Goal: Information Seeking & Learning: Learn about a topic

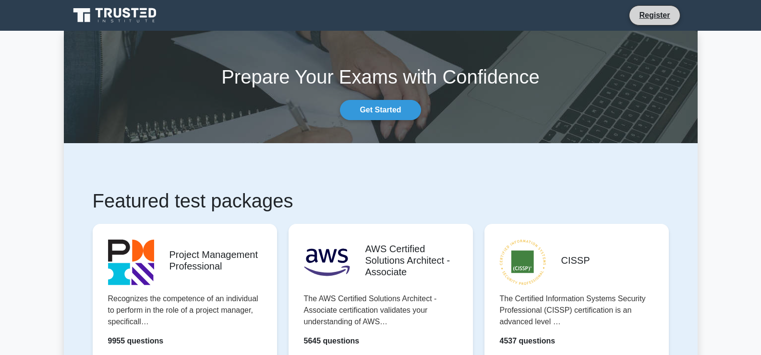
click at [643, 23] on li "Register" at bounding box center [654, 15] width 51 height 20
click at [658, 16] on link "Register" at bounding box center [654, 15] width 42 height 12
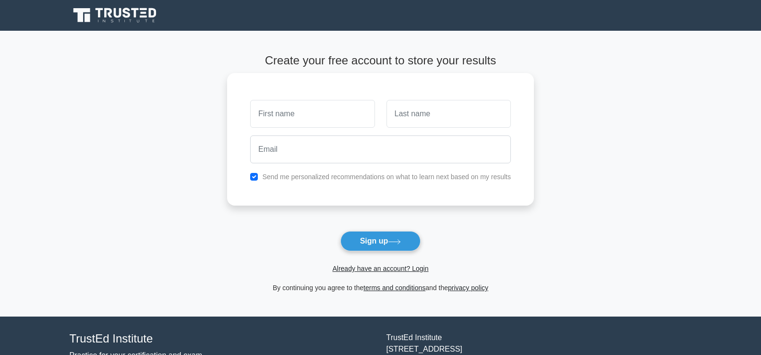
click at [335, 120] on input "text" at bounding box center [312, 114] width 124 height 28
click at [322, 119] on input "text" at bounding box center [312, 114] width 124 height 28
type input "ahmed"
click at [405, 116] on input "text" at bounding box center [448, 114] width 124 height 28
type input "sdd"
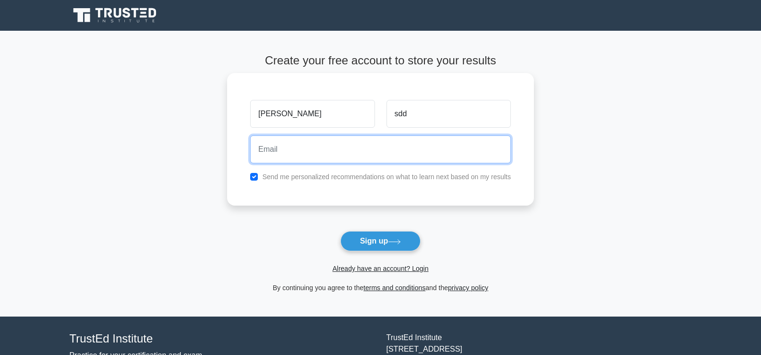
click at [373, 146] on input "email" at bounding box center [380, 149] width 261 height 28
paste input "kssd18752@gmail.com"
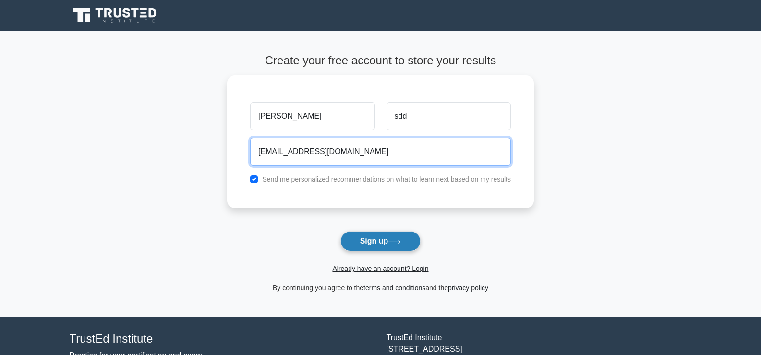
type input "kssd18752@gmail.com"
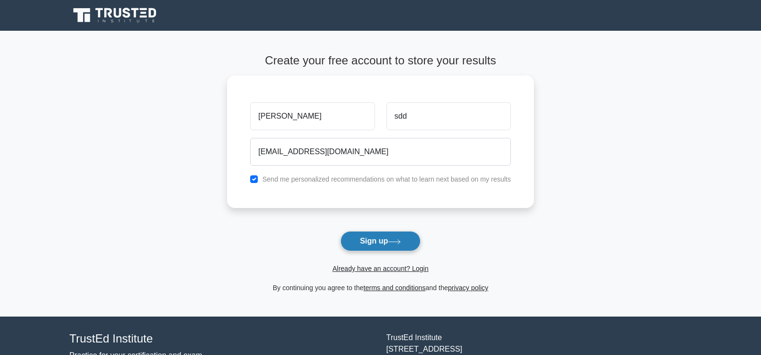
click at [365, 242] on button "Sign up" at bounding box center [380, 241] width 81 height 20
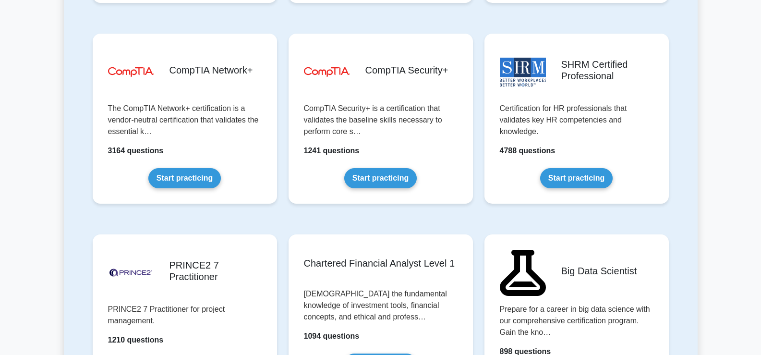
scroll to position [1771, 0]
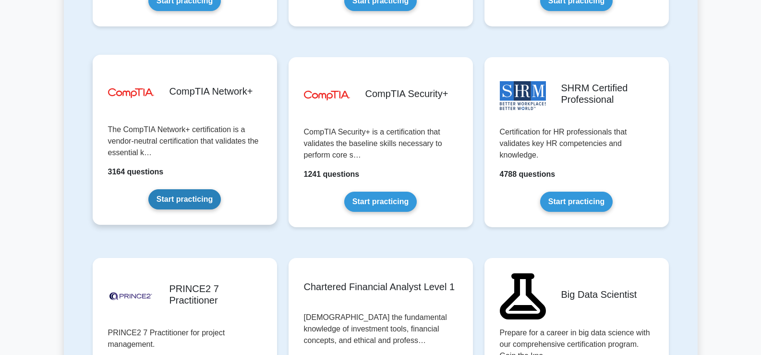
click at [189, 193] on link "Start practicing" at bounding box center [184, 199] width 72 height 20
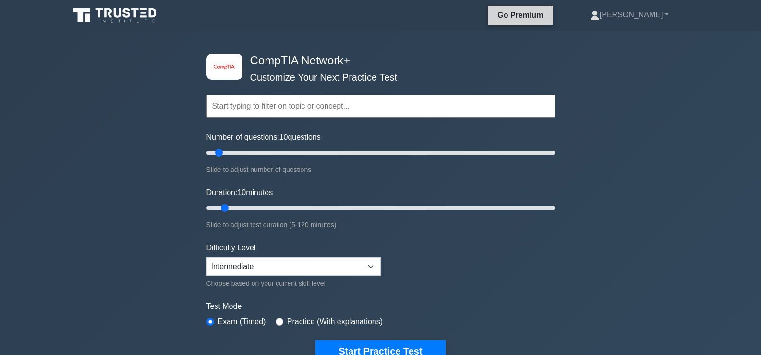
click at [548, 15] on link "Go Premium" at bounding box center [519, 15] width 57 height 12
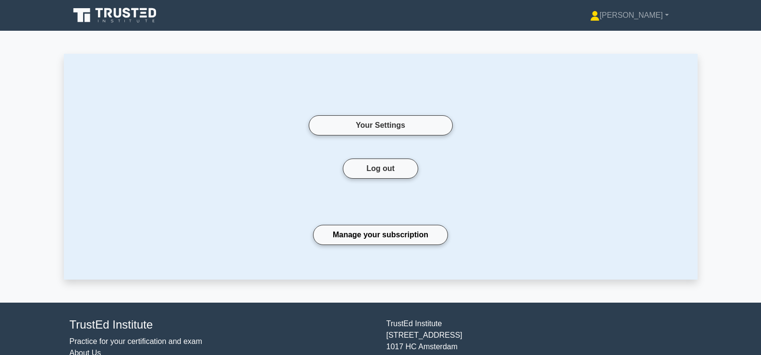
click at [142, 25] on link at bounding box center [116, 15] width 92 height 23
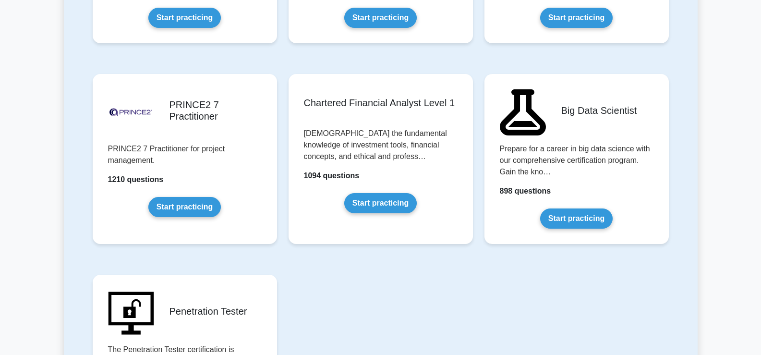
scroll to position [2560, 0]
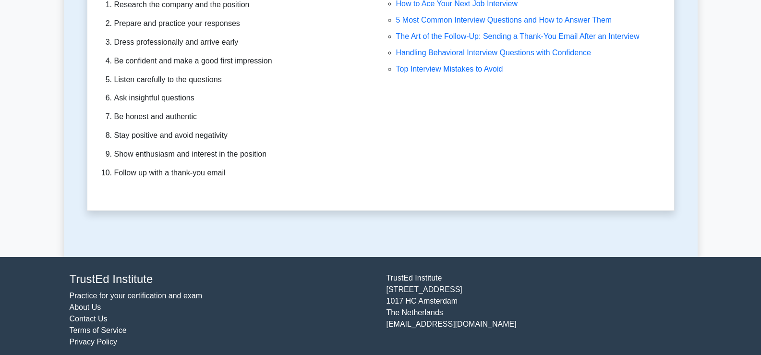
click at [712, 344] on footer "TrustEd Institute Practice for your certification and exam About Us Contact Us …" at bounding box center [380, 310] width 761 height 106
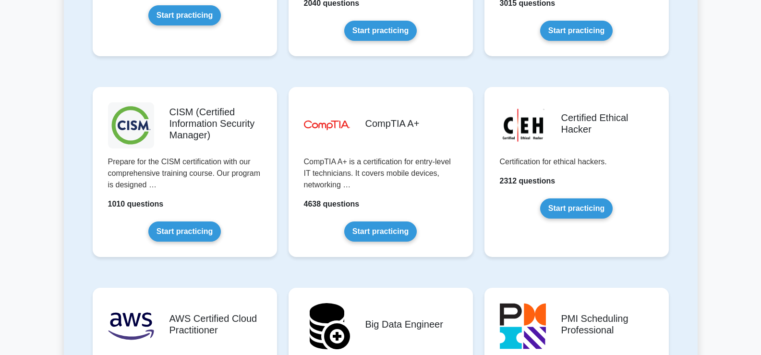
scroll to position [1396, 0]
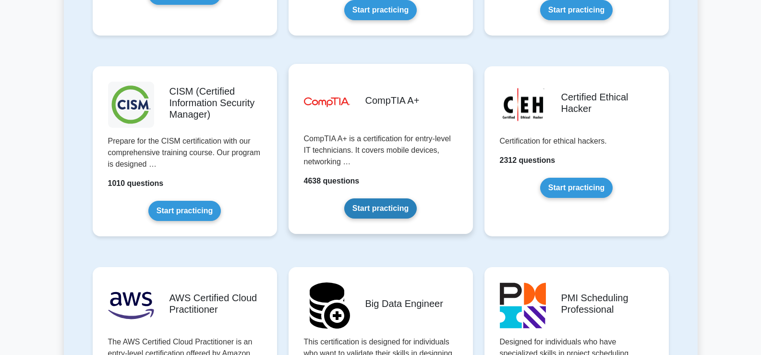
click at [396, 211] on link "Start practicing" at bounding box center [380, 208] width 72 height 20
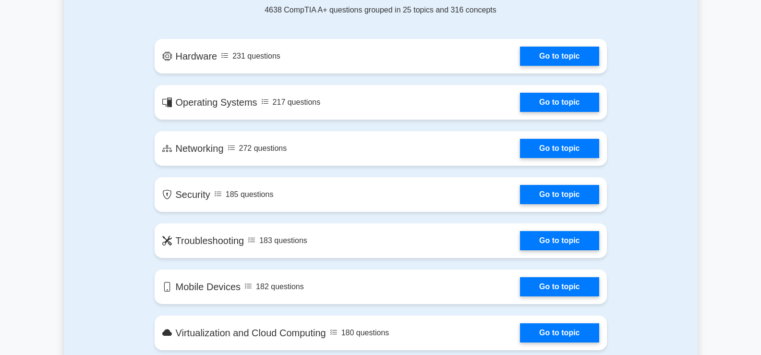
scroll to position [380, 0]
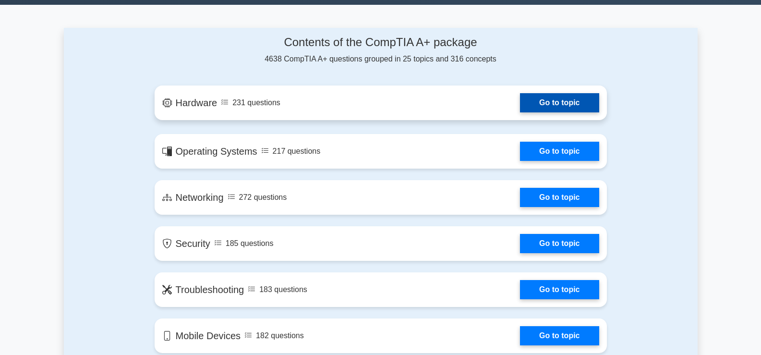
click at [538, 107] on link "Go to topic" at bounding box center [559, 102] width 79 height 19
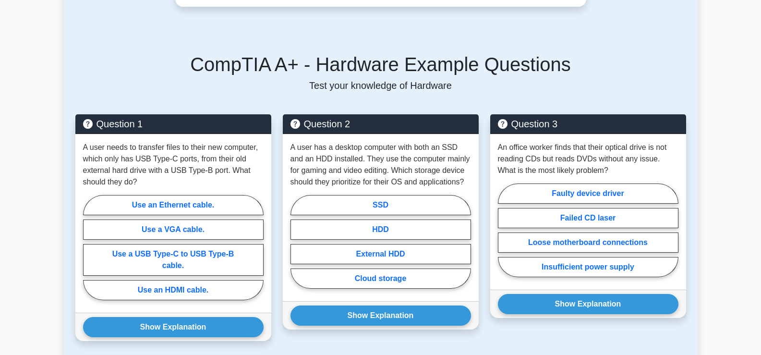
scroll to position [599, 0]
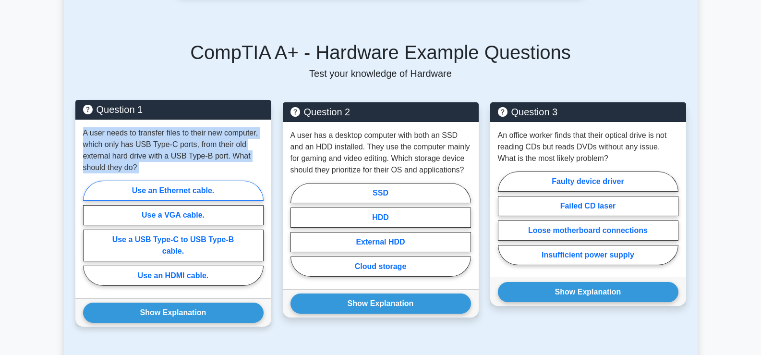
drag, startPoint x: 79, startPoint y: 116, endPoint x: 245, endPoint y: 182, distance: 179.2
click at [245, 182] on div "A user needs to transfer files to their new computer, which only has USB Type-C…" at bounding box center [173, 208] width 196 height 179
copy div "A user needs to transfer files to their new computer, which only has USB Type-C…"
click at [205, 232] on label "Use a USB Type-C to USB Type-B cable." at bounding box center [173, 245] width 180 height 32
click at [89, 233] on input "Use a USB Type-C to USB Type-B cable." at bounding box center [86, 236] width 6 height 6
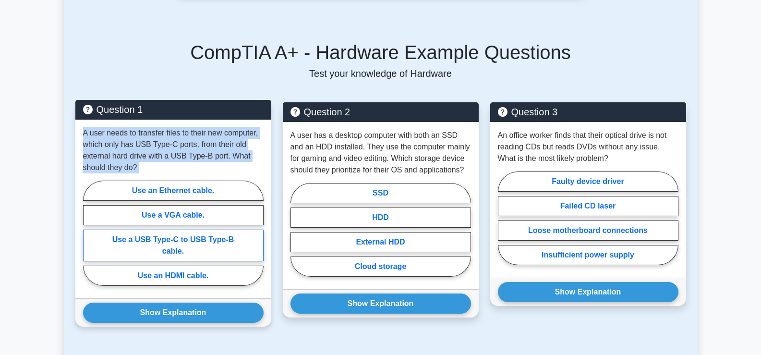
radio input "true"
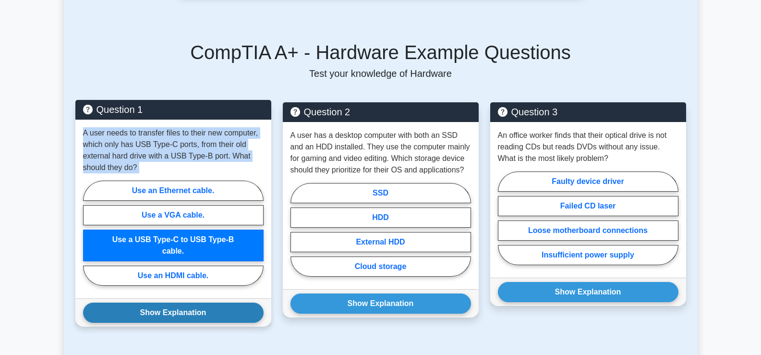
click at [207, 302] on button "Show Explanation" at bounding box center [173, 312] width 180 height 20
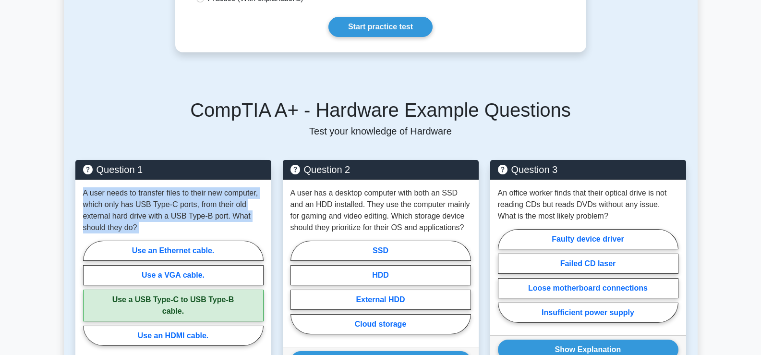
scroll to position [613, 0]
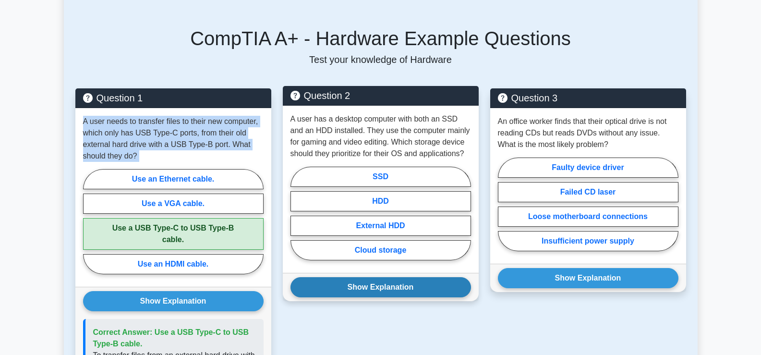
click at [356, 277] on button "Show Explanation" at bounding box center [380, 287] width 180 height 20
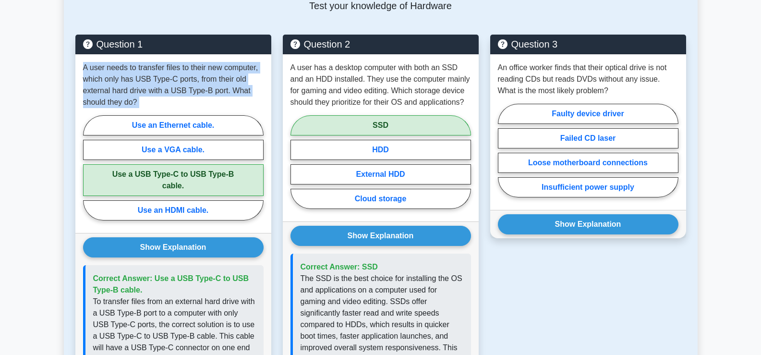
scroll to position [665, 0]
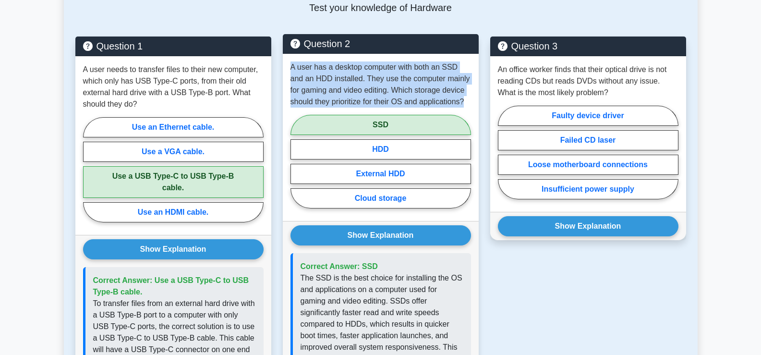
drag, startPoint x: 288, startPoint y: 53, endPoint x: 466, endPoint y: 97, distance: 183.1
click at [466, 97] on div "A user has a desktop computer with both an SSD and an HDD installed. They use t…" at bounding box center [381, 137] width 196 height 167
copy p "A user has a desktop computer with both an SSD and an HDD installed. They use t…"
click at [342, 61] on p "A user has a desktop computer with both an SSD and an HDD installed. They use t…" at bounding box center [380, 84] width 180 height 46
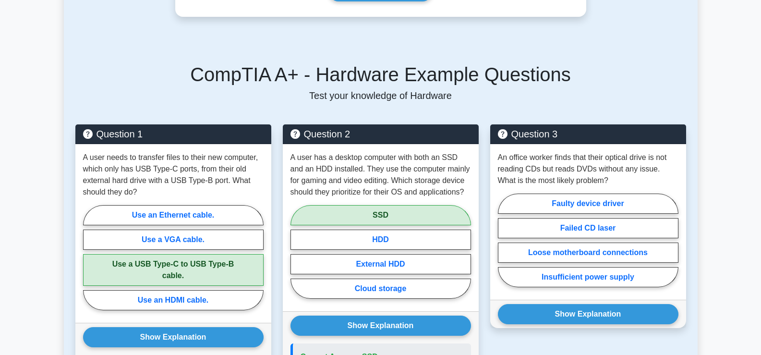
scroll to position [579, 0]
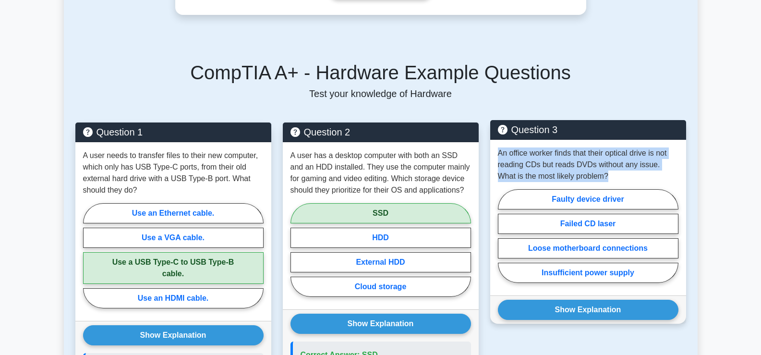
drag, startPoint x: 496, startPoint y: 139, endPoint x: 591, endPoint y: 165, distance: 99.1
click at [591, 165] on div "An office worker finds that their optical drive is not reading CDs but reads DV…" at bounding box center [588, 217] width 196 height 155
copy p "An office worker finds that their optical drive is not reading CDs but reads DV…"
click at [515, 191] on label "Faulty device driver" at bounding box center [588, 199] width 180 height 20
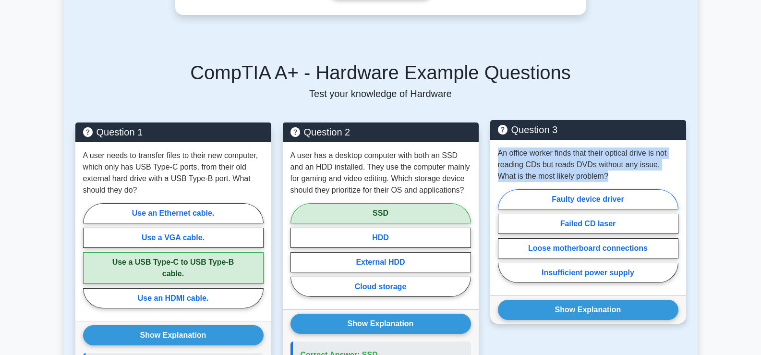
click at [504, 236] on input "Faulty device driver" at bounding box center [501, 239] width 6 height 6
radio input "true"
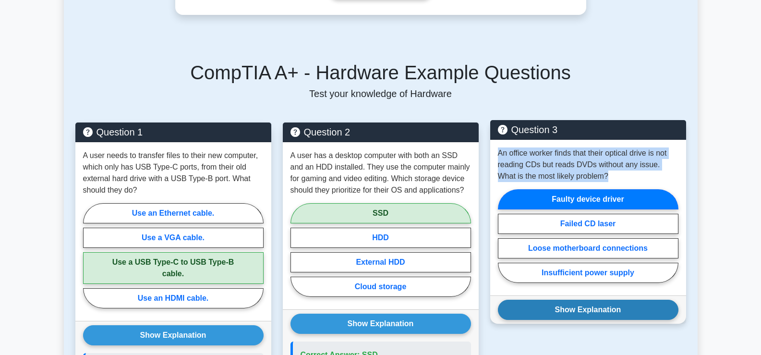
click at [565, 299] on button "Show Explanation" at bounding box center [588, 309] width 180 height 20
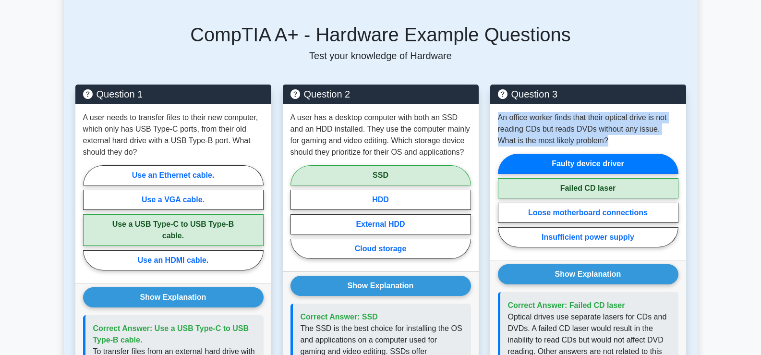
scroll to position [1053, 0]
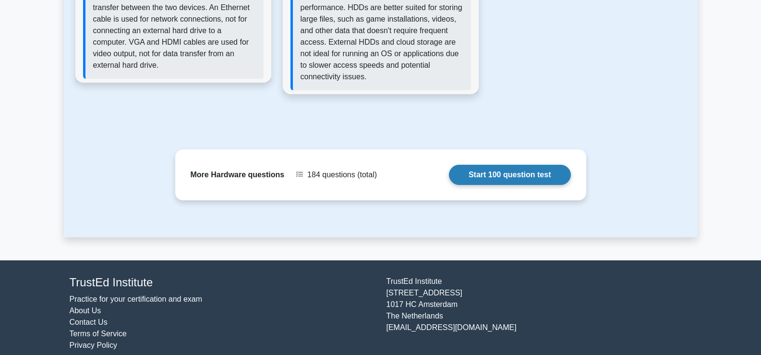
click at [504, 171] on link "Start 100 question test" at bounding box center [510, 175] width 122 height 20
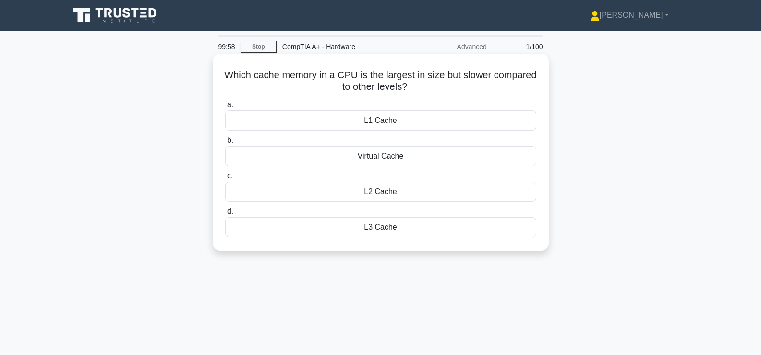
click at [381, 78] on h5 "Which cache memory in a CPU is the largest in size but slower compared to other…" at bounding box center [380, 81] width 313 height 24
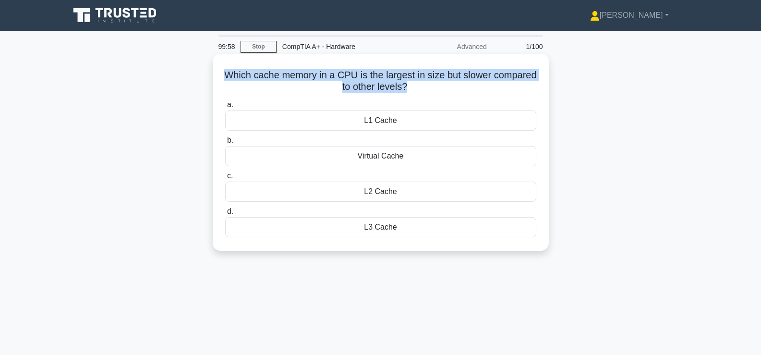
click at [381, 78] on h5 "Which cache memory in a CPU is the largest in size but slower compared to other…" at bounding box center [380, 81] width 313 height 24
copy div "Which cache memory in a CPU is the largest in size but slower compared to other…"
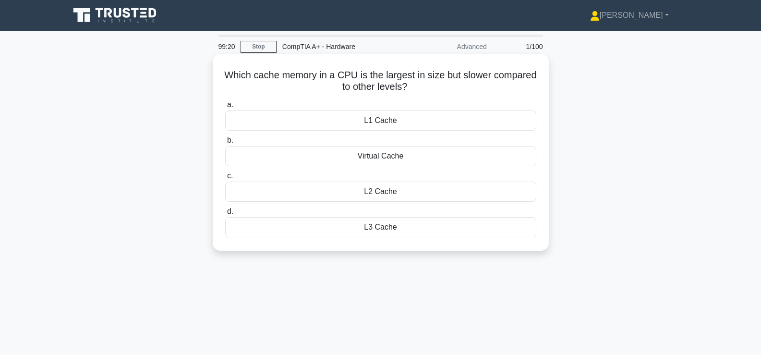
click at [356, 232] on div "L3 Cache" at bounding box center [380, 227] width 311 height 20
click at [225, 214] on input "d. L3 Cache" at bounding box center [225, 211] width 0 height 6
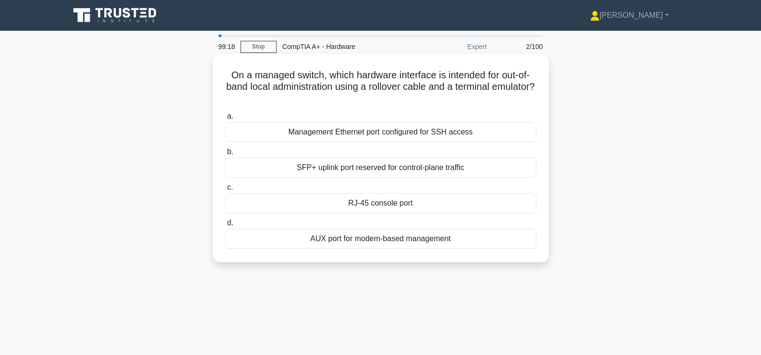
click at [322, 83] on h5 "On a managed switch, which hardware interface is intended for out-of-band local…" at bounding box center [380, 87] width 313 height 36
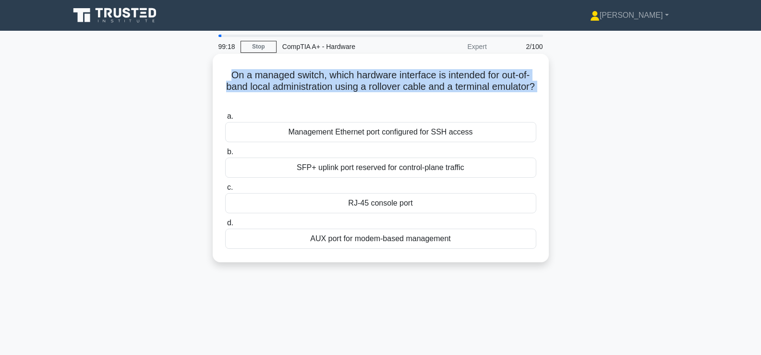
click at [322, 83] on h5 "On a managed switch, which hardware interface is intended for out-of-band local…" at bounding box center [380, 87] width 313 height 36
copy div "On a managed switch, which hardware interface is intended for out-of-band local…"
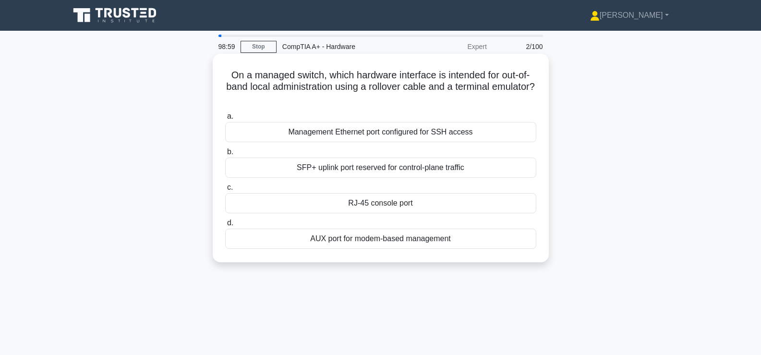
click at [382, 205] on div "RJ-45 console port" at bounding box center [380, 203] width 311 height 20
click at [225, 190] on input "c. RJ-45 console port" at bounding box center [225, 187] width 0 height 6
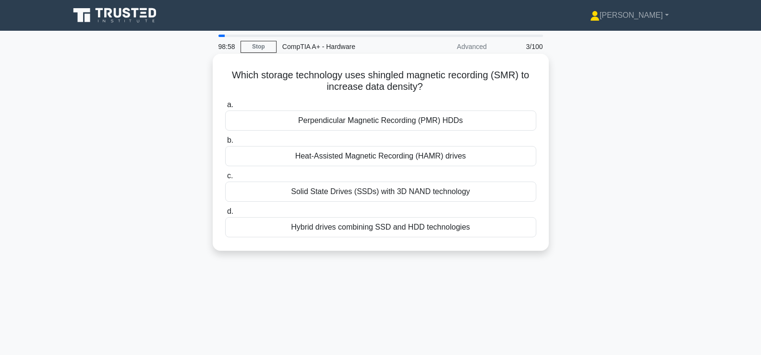
click at [411, 78] on h5 "Which storage technology uses shingled magnetic recording (SMR) to increase dat…" at bounding box center [380, 81] width 313 height 24
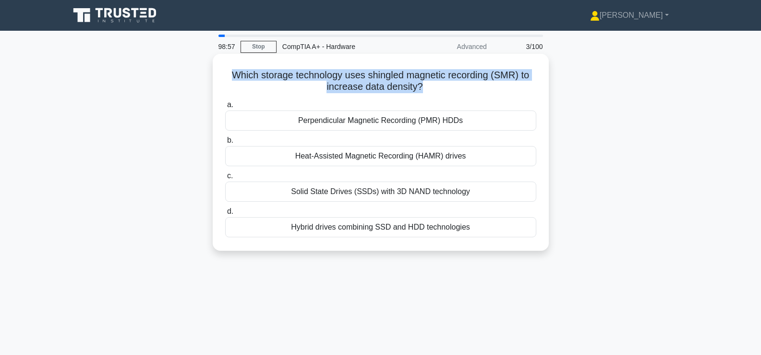
click at [411, 78] on h5 "Which storage technology uses shingled magnetic recording (SMR) to increase dat…" at bounding box center [380, 81] width 313 height 24
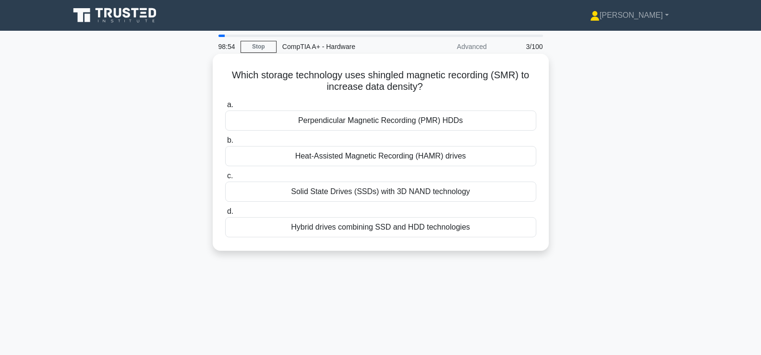
drag, startPoint x: 232, startPoint y: 71, endPoint x: 490, endPoint y: 226, distance: 301.3
click at [490, 226] on div "Which storage technology uses shingled magnetic recording (SMR) to increase dat…" at bounding box center [380, 152] width 328 height 189
copy div "Which storage technology uses shingled magnetic recording (SMR) to increase dat…"
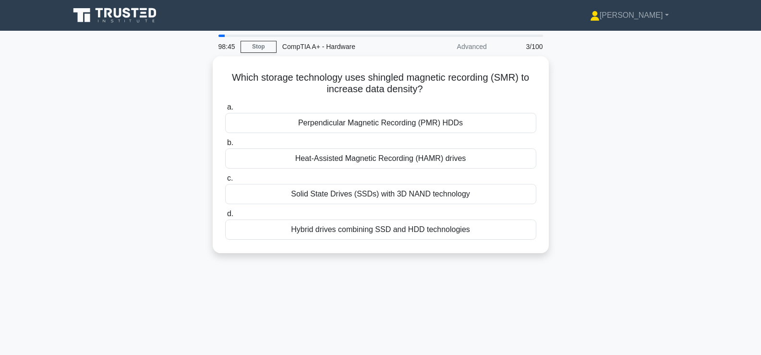
click at [623, 192] on div "Which storage technology uses shingled magnetic recording (SMR) to increase dat…" at bounding box center [380, 160] width 633 height 208
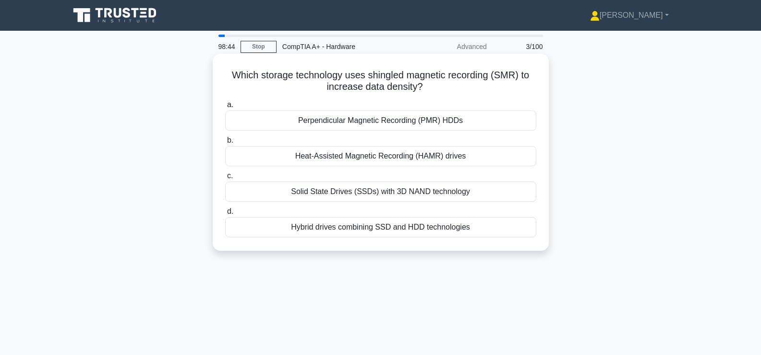
click at [505, 126] on div "Perpendicular Magnetic Recording (PMR) HDDs" at bounding box center [380, 120] width 311 height 20
click at [225, 108] on input "a. Perpendicular Magnetic Recording (PMR) HDDs" at bounding box center [225, 105] width 0 height 6
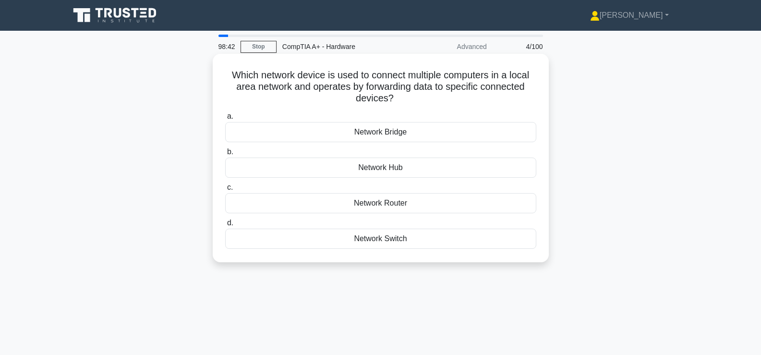
click at [479, 76] on h5 "Which network device is used to connect multiple computers in a local area netw…" at bounding box center [380, 87] width 313 height 36
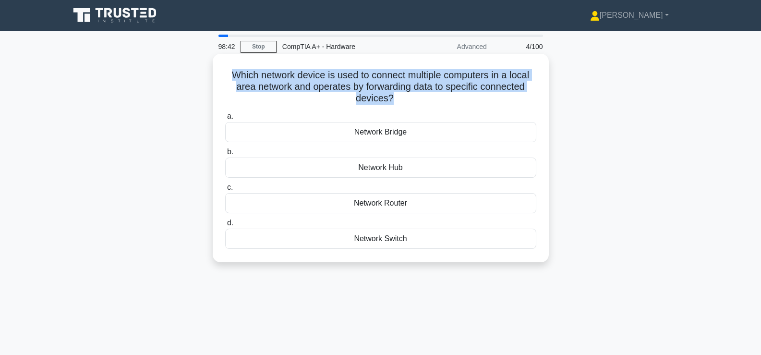
click at [479, 76] on h5 "Which network device is used to connect multiple computers in a local area netw…" at bounding box center [380, 87] width 313 height 36
copy div "Which network device is used to connect multiple computers in a local area netw…"
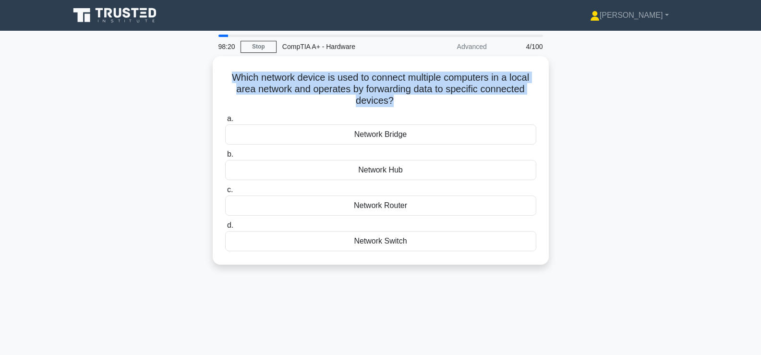
click at [558, 105] on div "Which network device is used to connect multiple computers in a local area netw…" at bounding box center [380, 166] width 633 height 220
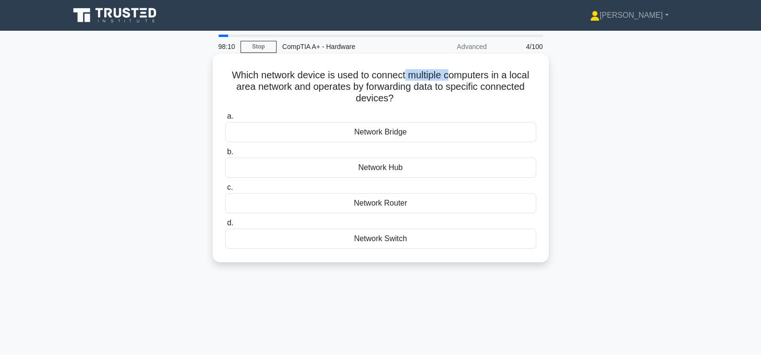
drag, startPoint x: 405, startPoint y: 72, endPoint x: 452, endPoint y: 79, distance: 48.0
click at [452, 79] on h5 "Which network device is used to connect multiple computers in a local area netw…" at bounding box center [380, 87] width 313 height 36
click at [347, 76] on h5 "Which network device is used to connect multiple computers in a local area netw…" at bounding box center [380, 87] width 313 height 36
drag, startPoint x: 203, startPoint y: 69, endPoint x: 326, endPoint y: 75, distance: 122.5
click at [326, 75] on div "Which network device is used to connect multiple computers in a local area netw…" at bounding box center [380, 166] width 633 height 220
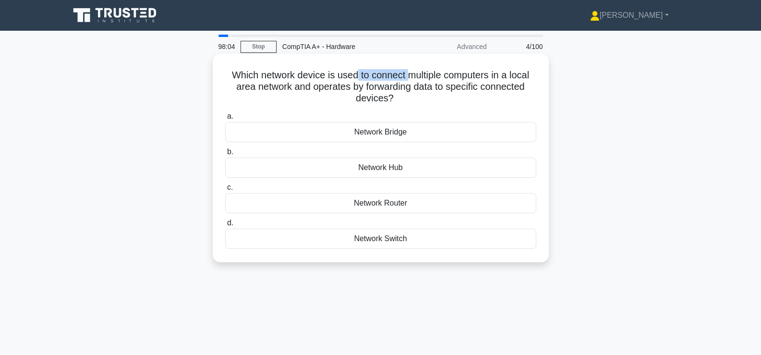
drag, startPoint x: 354, startPoint y: 78, endPoint x: 407, endPoint y: 80, distance: 53.8
click at [407, 80] on h5 "Which network device is used to connect multiple computers in a local area netw…" at bounding box center [380, 87] width 313 height 36
drag, startPoint x: 454, startPoint y: 74, endPoint x: 476, endPoint y: 77, distance: 22.2
click at [476, 77] on h5 "Which network device is used to connect multiple computers in a local area netw…" at bounding box center [380, 87] width 313 height 36
click at [369, 234] on div "Network Switch" at bounding box center [380, 238] width 311 height 20
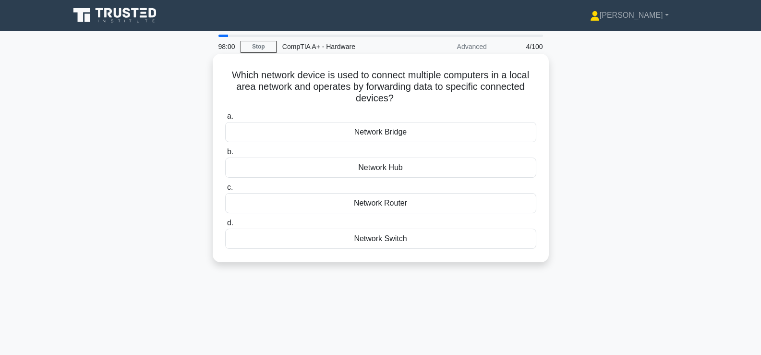
click at [225, 226] on input "d. Network Switch" at bounding box center [225, 223] width 0 height 6
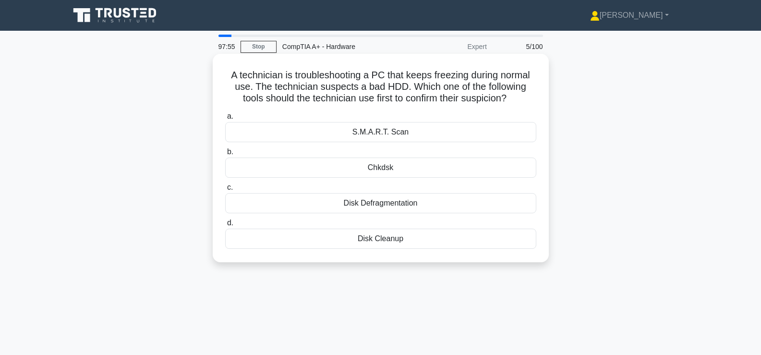
click at [329, 84] on h5 "A technician is troubleshooting a PC that keeps freezing during normal use. The…" at bounding box center [380, 87] width 313 height 36
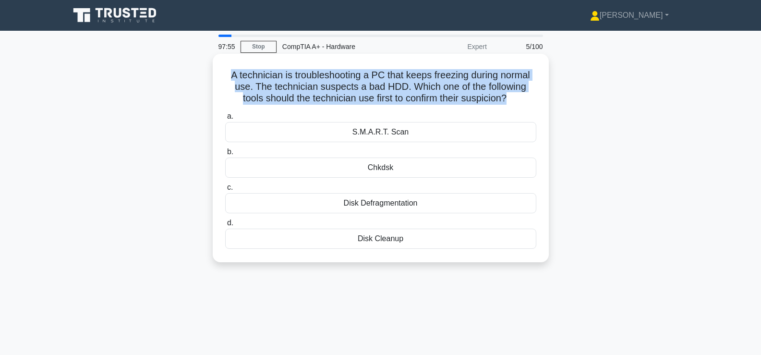
click at [329, 84] on h5 "A technician is troubleshooting a PC that keeps freezing during normal use. The…" at bounding box center [380, 87] width 313 height 36
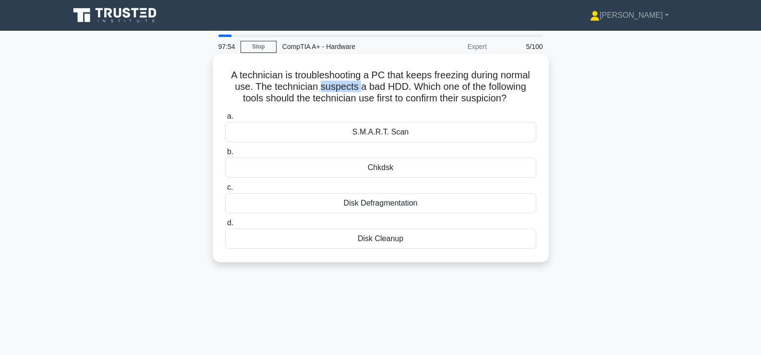
click at [329, 84] on h5 "A technician is troubleshooting a PC that keeps freezing during normal use. The…" at bounding box center [380, 87] width 313 height 36
drag, startPoint x: 333, startPoint y: 76, endPoint x: 476, endPoint y: 78, distance: 143.5
click at [476, 78] on h5 "A technician is troubleshooting a PC that keeps freezing during normal use. The…" at bounding box center [380, 87] width 313 height 36
click at [423, 122] on div "S.M.A.R.T. Scan" at bounding box center [380, 132] width 311 height 20
click at [225, 119] on input "a. S.M.A.R.T. Scan" at bounding box center [225, 116] width 0 height 6
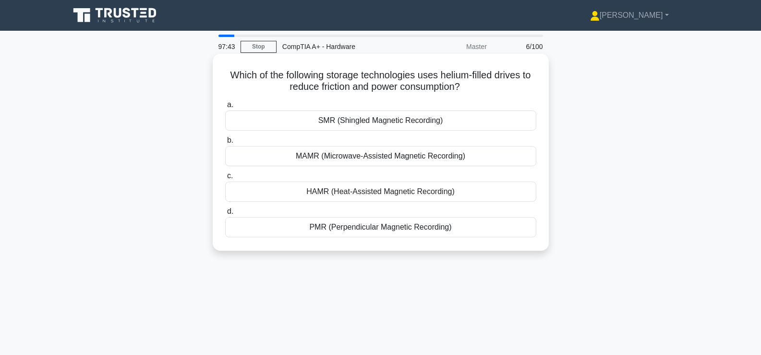
click at [354, 80] on h5 "Which of the following storage technologies uses helium-filled drives to reduce…" at bounding box center [380, 81] width 313 height 24
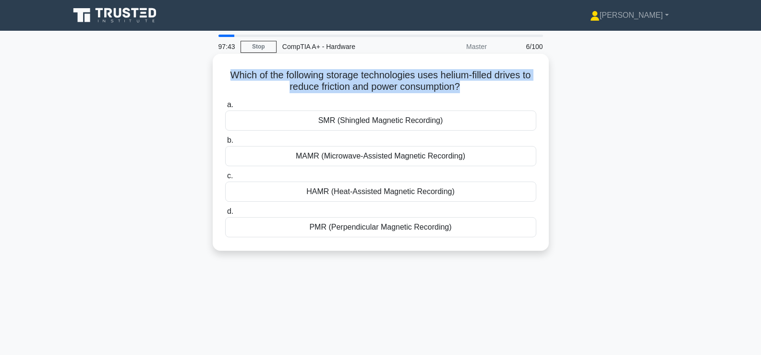
click at [354, 80] on h5 "Which of the following storage technologies uses helium-filled drives to reduce…" at bounding box center [380, 81] width 313 height 24
copy div "Which of the following storage technologies uses helium-filled drives to reduce…"
click at [213, 79] on div "Which of the following storage technologies uses helium-filled drives to reduce…" at bounding box center [381, 152] width 336 height 197
drag, startPoint x: 213, startPoint y: 79, endPoint x: 383, endPoint y: 243, distance: 235.9
click at [383, 243] on div "Which of the following storage technologies uses helium-filled drives to reduce…" at bounding box center [381, 152] width 336 height 197
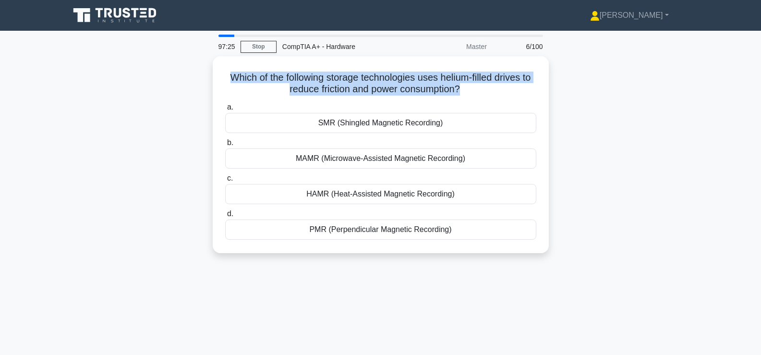
click at [626, 214] on div "Which of the following storage technologies uses helium-filled drives to reduce…" at bounding box center [380, 160] width 633 height 208
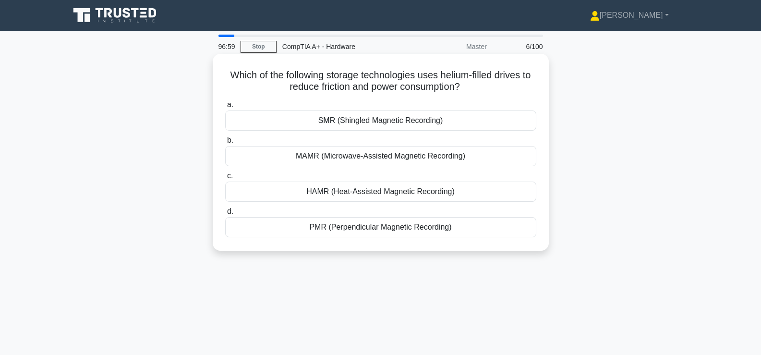
click at [370, 196] on div "HAMR (Heat-Assisted Magnetic Recording)" at bounding box center [380, 191] width 311 height 20
click at [225, 179] on input "c. HAMR (Heat-Assisted Magnetic Recording)" at bounding box center [225, 176] width 0 height 6
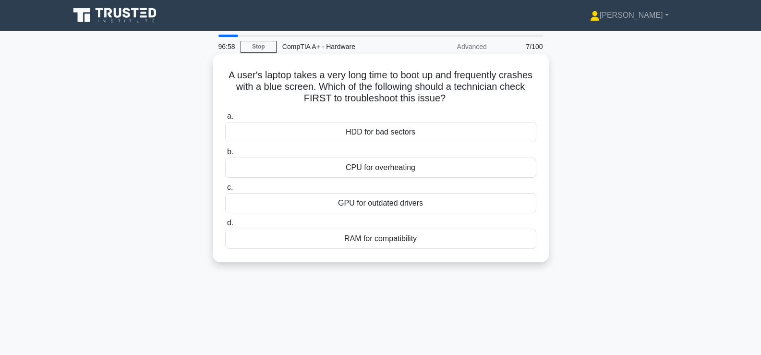
click at [334, 84] on h5 "A user's laptop takes a very long time to boot up and frequently crashes with a…" at bounding box center [380, 87] width 313 height 36
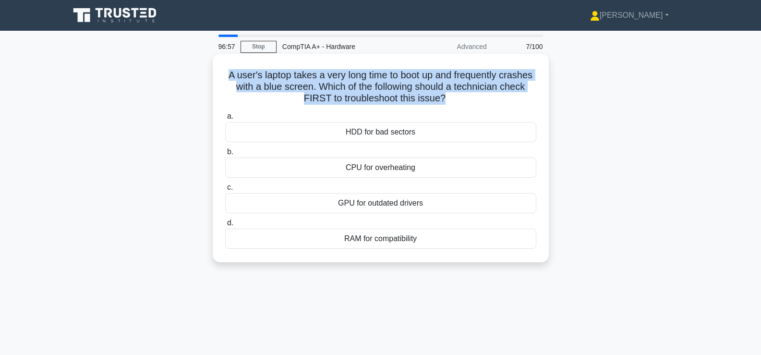
click at [334, 84] on h5 "A user's laptop takes a very long time to boot up and frequently crashes with a…" at bounding box center [380, 87] width 313 height 36
copy div "A user's laptop takes a very long time to boot up and frequently crashes with a…"
click at [346, 95] on h5 "A user's laptop takes a very long time to boot up and frequently crashes with a…" at bounding box center [380, 87] width 313 height 36
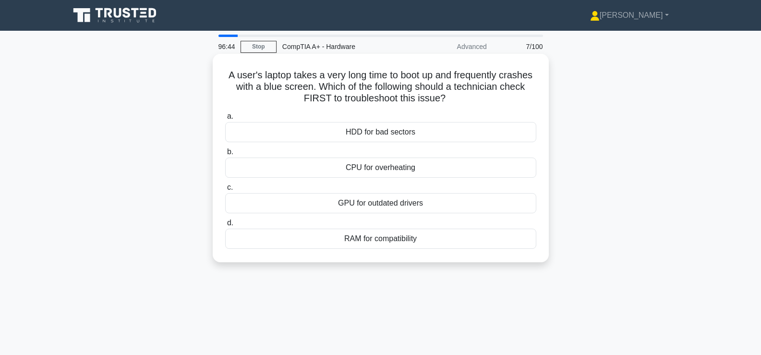
click at [346, 95] on h5 "A user's laptop takes a very long time to boot up and frequently crashes with a…" at bounding box center [380, 87] width 313 height 36
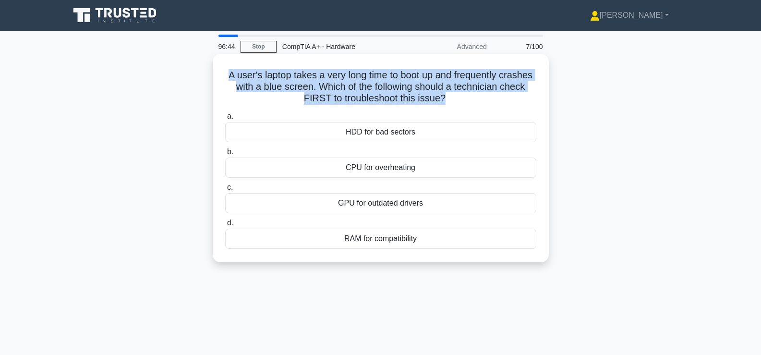
click at [346, 95] on h5 "A user's laptop takes a very long time to boot up and frequently crashes with a…" at bounding box center [380, 87] width 313 height 36
copy div "A user's laptop takes a very long time to boot up and frequently crashes with a…"
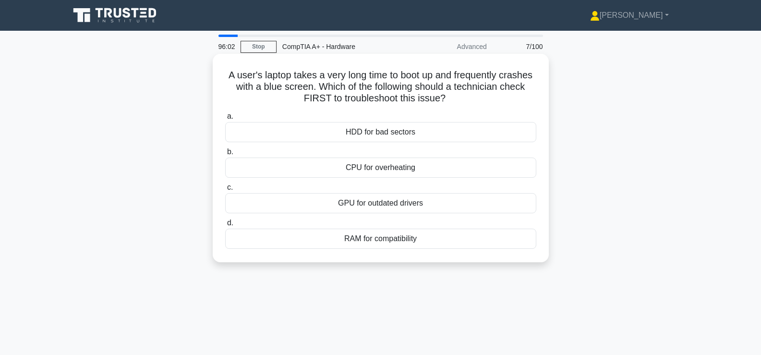
click at [345, 237] on div "RAM for compatibility" at bounding box center [380, 238] width 311 height 20
click at [225, 226] on input "d. RAM for compatibility" at bounding box center [225, 223] width 0 height 6
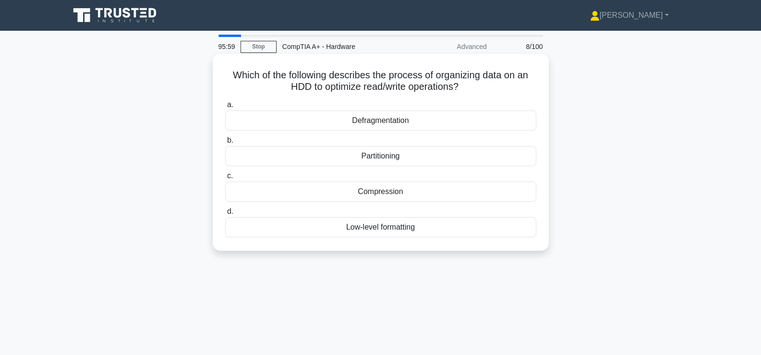
click at [265, 78] on h5 "Which of the following describes the process of organizing data on an HDD to op…" at bounding box center [380, 81] width 313 height 24
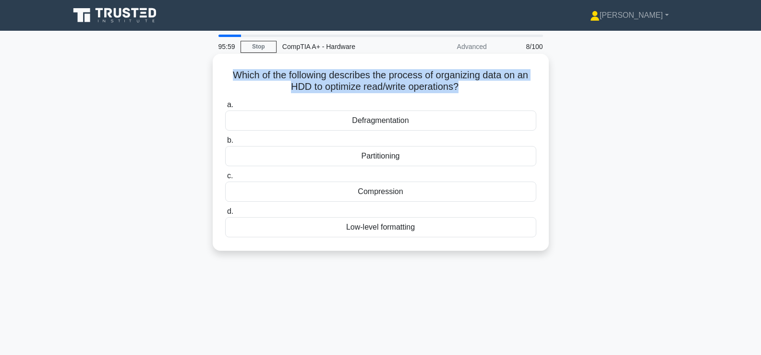
click at [265, 78] on h5 "Which of the following describes the process of organizing data on an HDD to op…" at bounding box center [380, 81] width 313 height 24
copy div "Which of the following describes the process of organizing data on an HDD to op…"
click at [268, 71] on h5 "Which of the following describes the process of organizing data on an HDD to op…" at bounding box center [380, 81] width 313 height 24
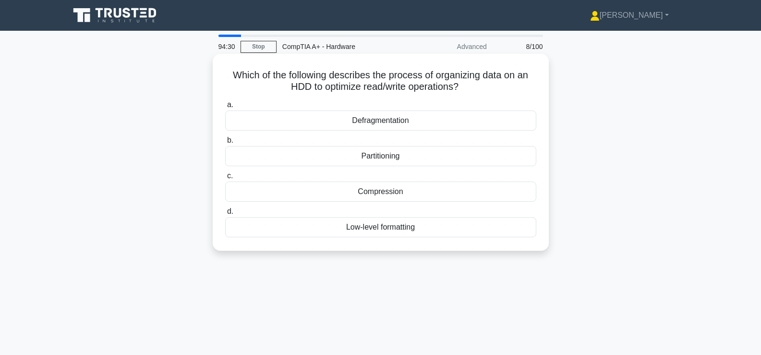
drag, startPoint x: 221, startPoint y: 75, endPoint x: 423, endPoint y: 226, distance: 252.2
click at [423, 226] on div "Which of the following describes the process of organizing data on an HDD to op…" at bounding box center [380, 152] width 328 height 189
copy div "Which of the following describes the process of organizing data on an HDD to op…"
click at [271, 118] on div "Defragmentation" at bounding box center [380, 120] width 311 height 20
click at [225, 108] on input "a. Defragmentation" at bounding box center [225, 105] width 0 height 6
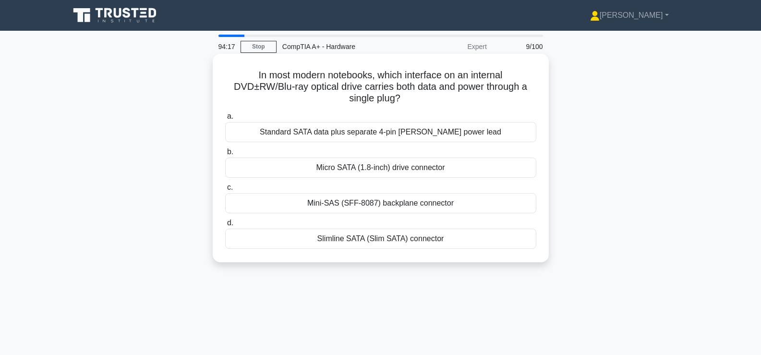
click at [261, 86] on h5 "In most modern notebooks, which interface on an internal DVD±RW/Blu‑ray optical…" at bounding box center [380, 87] width 313 height 36
drag, startPoint x: 233, startPoint y: 73, endPoint x: 463, endPoint y: 253, distance: 291.2
click at [463, 253] on div "In most modern notebooks, which interface on an internal DVD±RW/Blu‑ray optical…" at bounding box center [380, 158] width 328 height 201
copy div "In most modern notebooks, which interface on an internal DVD±RW/Blu‑ray optical…"
click at [478, 81] on h5 "In most modern notebooks, which interface on an internal DVD±RW/Blu‑ray optical…" at bounding box center [380, 87] width 313 height 36
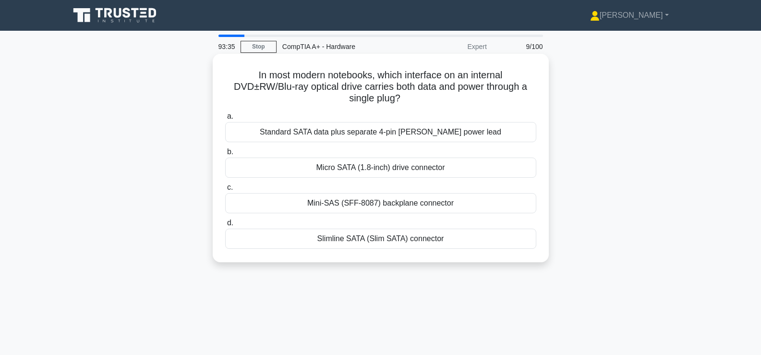
click at [399, 135] on div "Standard SATA data plus separate 4‑pin Berg power lead" at bounding box center [380, 132] width 311 height 20
click at [225, 119] on input "a. Standard SATA data plus separate 4‑pin Berg power lead" at bounding box center [225, 116] width 0 height 6
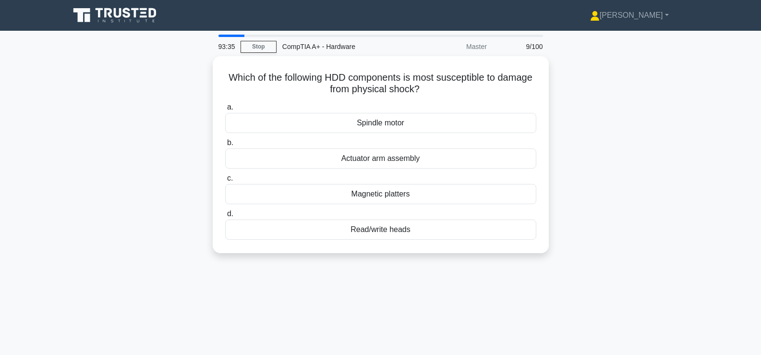
click at [399, 137] on label "b. Actuator arm assembly" at bounding box center [380, 153] width 311 height 32
click at [225, 140] on input "b. Actuator arm assembly" at bounding box center [225, 143] width 0 height 6
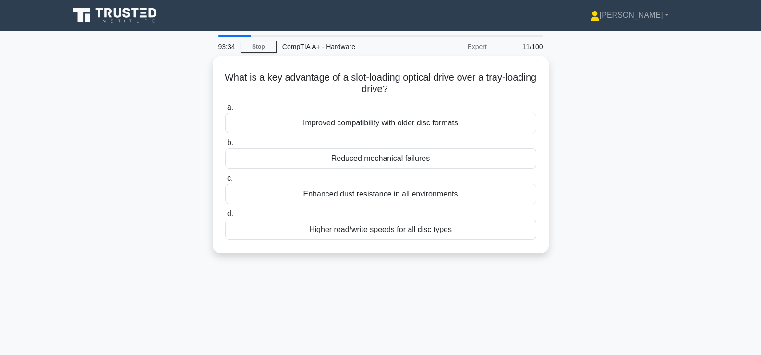
click at [399, 137] on label "b. Reduced mechanical failures" at bounding box center [380, 153] width 311 height 32
click at [225, 140] on input "b. Reduced mechanical failures" at bounding box center [225, 143] width 0 height 6
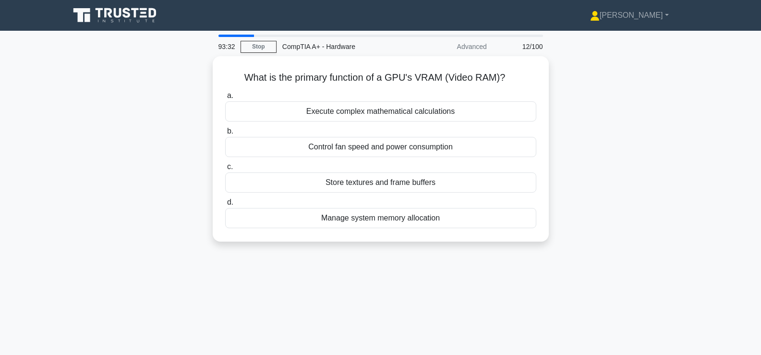
click at [399, 137] on div "Control fan speed and power consumption" at bounding box center [380, 147] width 311 height 20
click at [225, 134] on input "b. Control fan speed and power consumption" at bounding box center [225, 131] width 0 height 6
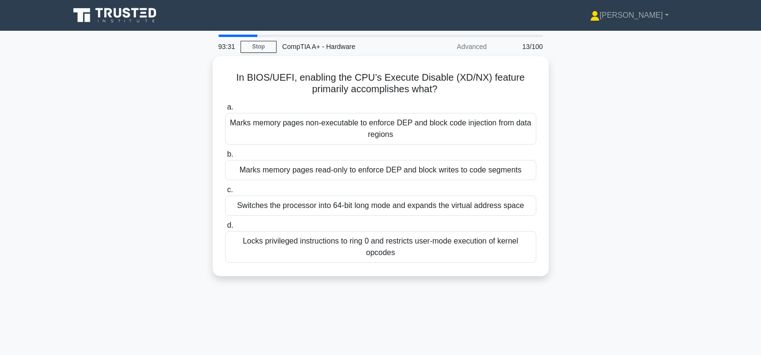
click at [399, 135] on div "Marks memory pages non-executable to enforce DEP and block code injection from …" at bounding box center [380, 129] width 311 height 32
click at [225, 110] on input "a. Marks memory pages non-executable to enforce DEP and block code injection fr…" at bounding box center [225, 107] width 0 height 6
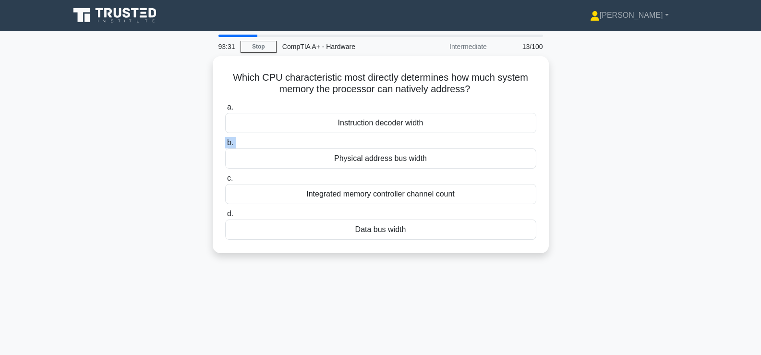
click at [399, 137] on label "b. Physical address bus width" at bounding box center [380, 153] width 311 height 32
click at [225, 140] on input "b. Physical address bus width" at bounding box center [225, 143] width 0 height 6
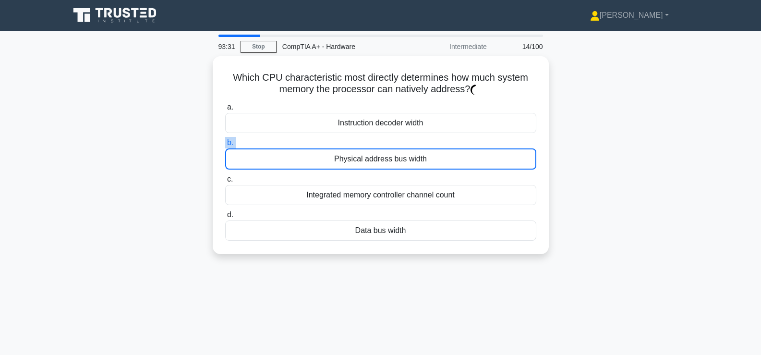
click at [399, 137] on label "b. Physical address bus width" at bounding box center [380, 153] width 311 height 33
click at [225, 140] on input "b. Physical address bus width" at bounding box center [225, 143] width 0 height 6
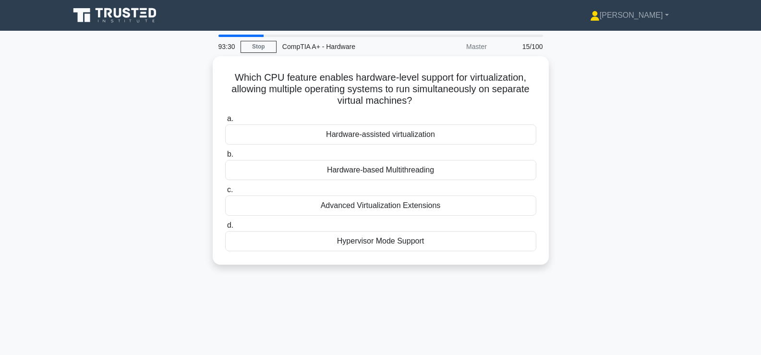
click at [399, 135] on div "Hardware-assisted virtualization" at bounding box center [380, 134] width 311 height 20
click at [225, 122] on input "a. Hardware-assisted virtualization" at bounding box center [225, 119] width 0 height 6
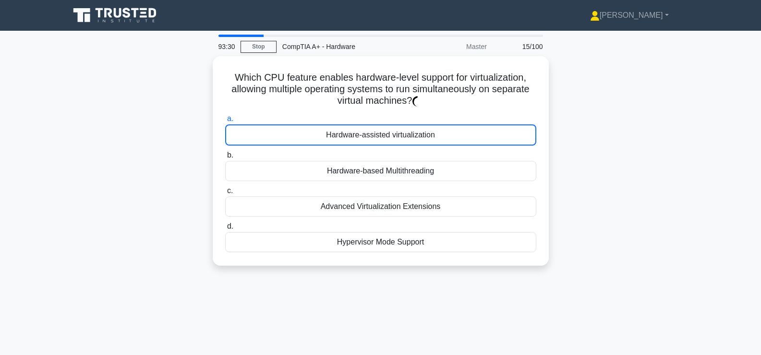
click at [399, 135] on div "Hardware-assisted virtualization" at bounding box center [380, 134] width 311 height 21
click at [225, 122] on input "a. Hardware-assisted virtualization" at bounding box center [225, 119] width 0 height 6
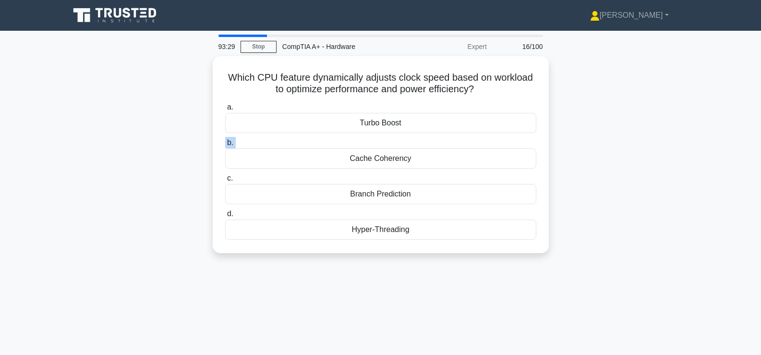
click at [399, 135] on div "a. Turbo Boost b. Cache Coherency c. d." at bounding box center [380, 170] width 322 height 142
click at [399, 137] on label "b. Cache Coherency" at bounding box center [380, 153] width 311 height 32
click at [225, 140] on input "b. Cache Coherency" at bounding box center [225, 143] width 0 height 6
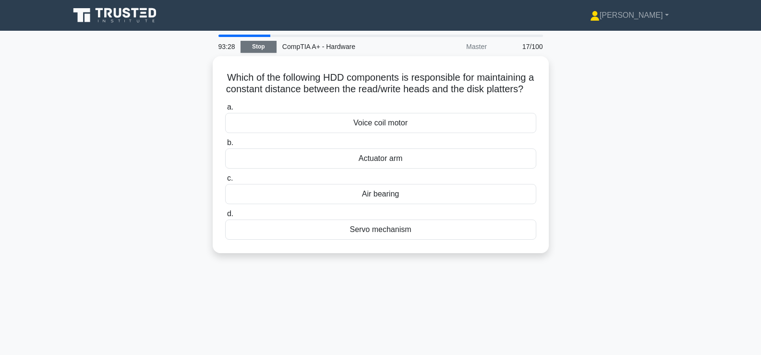
click at [252, 44] on link "Stop" at bounding box center [258, 47] width 36 height 12
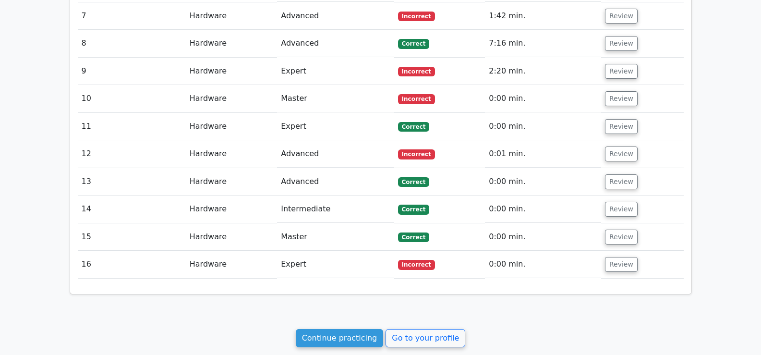
scroll to position [1014, 0]
click at [617, 181] on button "Review" at bounding box center [621, 181] width 33 height 15
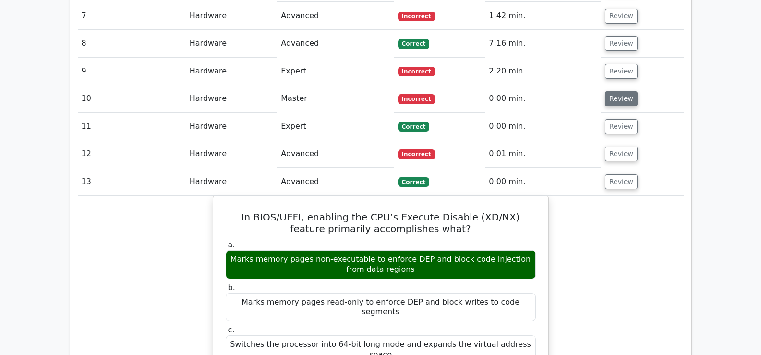
click at [611, 101] on button "Review" at bounding box center [621, 98] width 33 height 15
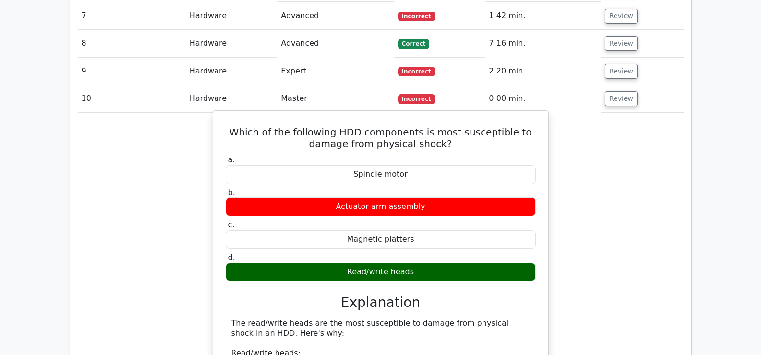
click at [364, 135] on h5 "Which of the following HDD components is most susceptible to damage from physic…" at bounding box center [381, 137] width 312 height 23
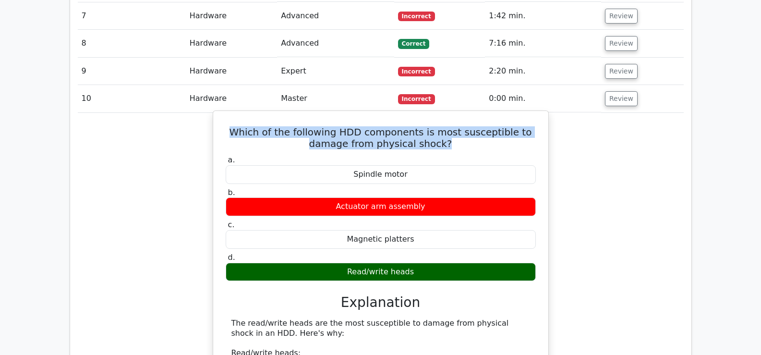
click at [364, 135] on h5 "Which of the following HDD components is most susceptible to damage from physic…" at bounding box center [381, 137] width 312 height 23
copy div "Which of the following HDD components is most susceptible to damage from physic…"
click at [327, 143] on h5 "Which of the following HDD components is most susceptible to damage from physic…" at bounding box center [381, 137] width 312 height 23
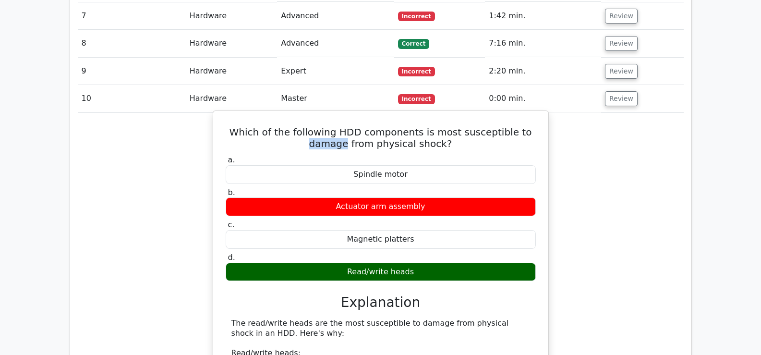
drag, startPoint x: 307, startPoint y: 145, endPoint x: 350, endPoint y: 141, distance: 43.4
click at [350, 141] on h5 "Which of the following HDD components is most susceptible to damage from physic…" at bounding box center [381, 137] width 312 height 23
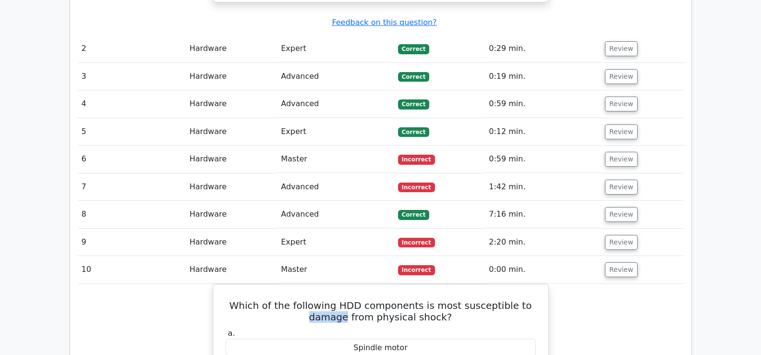
scroll to position [891, 0]
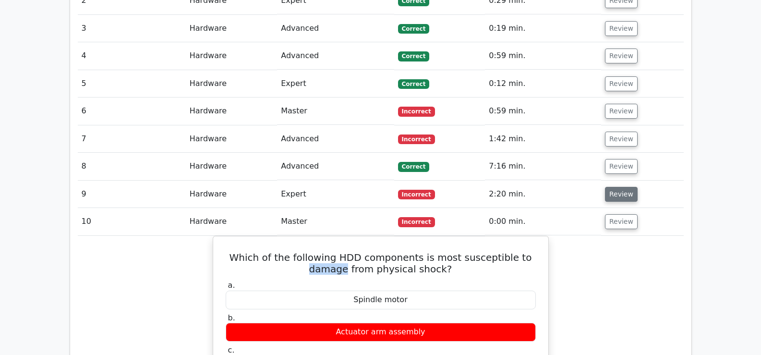
click at [619, 193] on button "Review" at bounding box center [621, 194] width 33 height 15
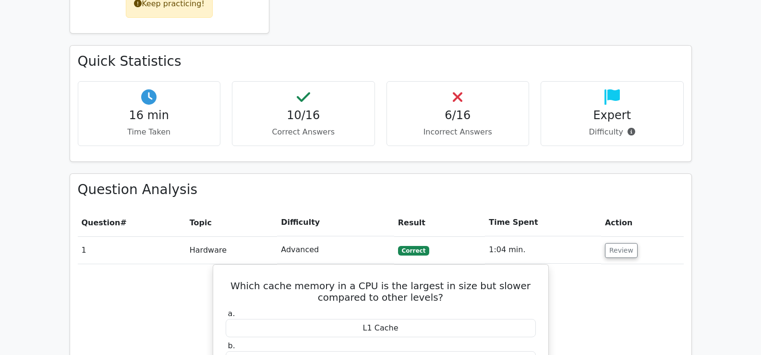
scroll to position [232, 0]
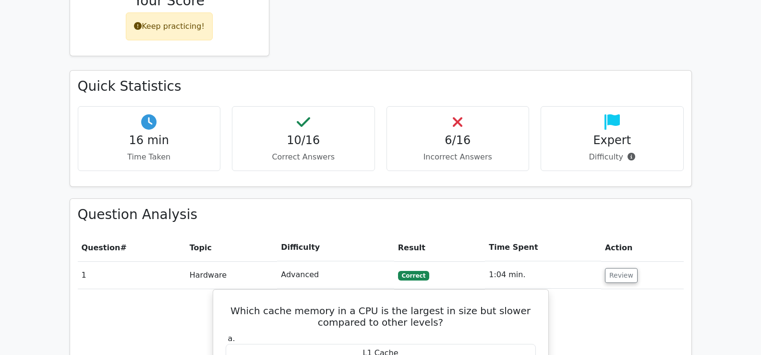
drag, startPoint x: 210, startPoint y: 33, endPoint x: 196, endPoint y: 33, distance: 13.9
click at [196, 33] on div "Keep practicing!" at bounding box center [169, 26] width 87 height 28
click at [177, 30] on div "Keep practicing!" at bounding box center [169, 26] width 87 height 28
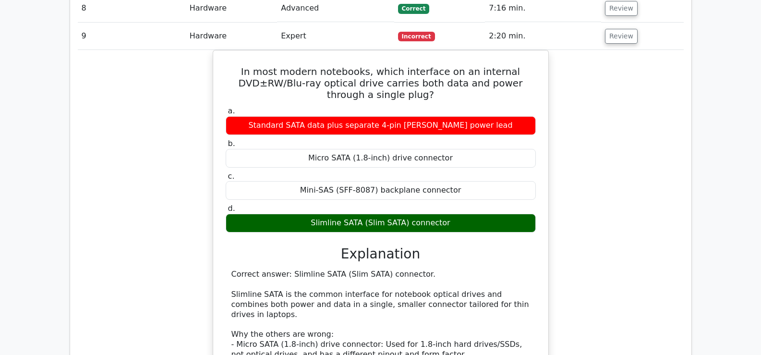
scroll to position [986, 0]
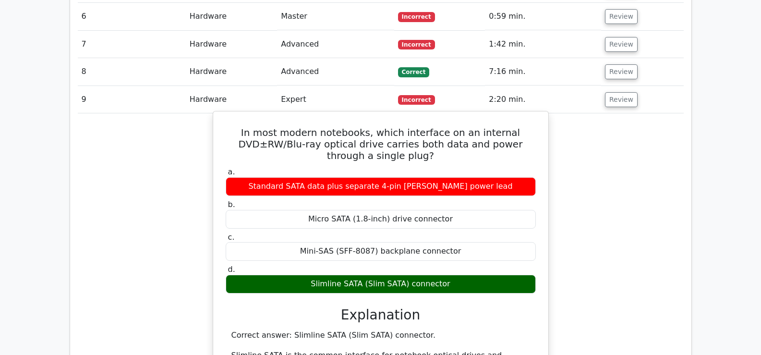
click at [482, 143] on h5 "In most modern notebooks, which interface on an internal DVD±RW/Blu‑ray optical…" at bounding box center [381, 144] width 312 height 35
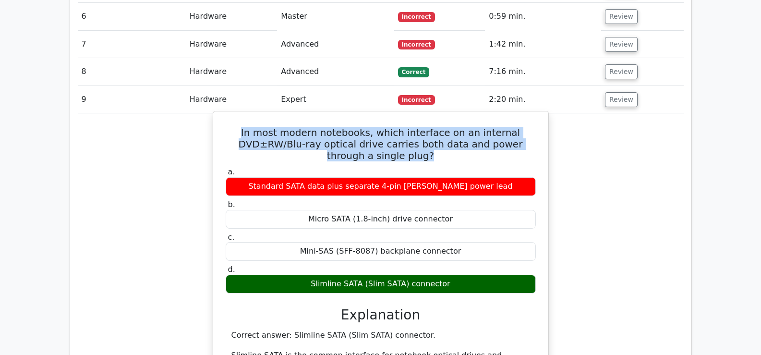
click at [482, 143] on h5 "In most modern notebooks, which interface on an internal DVD±RW/Blu‑ray optical…" at bounding box center [381, 144] width 312 height 35
copy div "In most modern notebooks, which interface on an internal DVD±RW/Blu‑ray optical…"
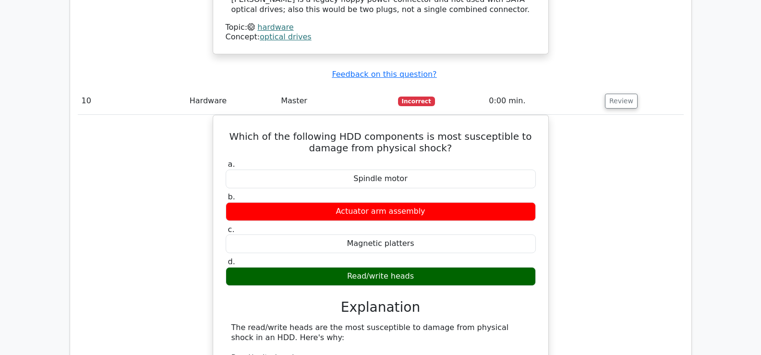
scroll to position [1483, 0]
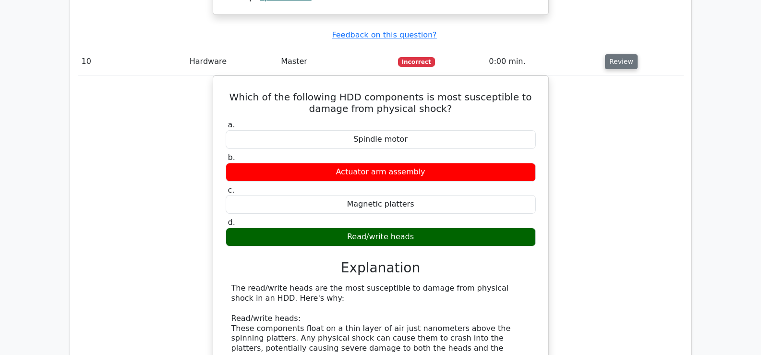
click at [620, 54] on button "Review" at bounding box center [621, 61] width 33 height 15
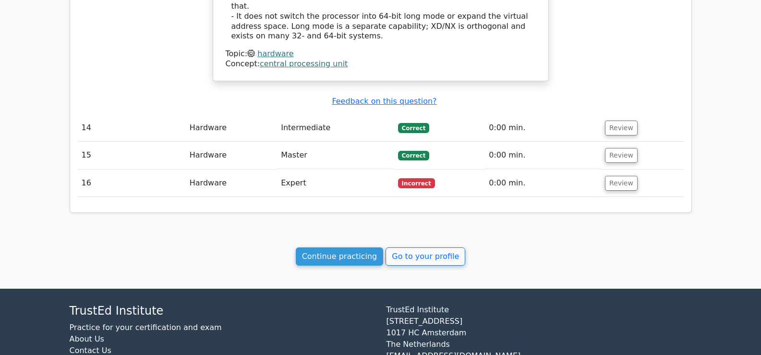
scroll to position [2003, 0]
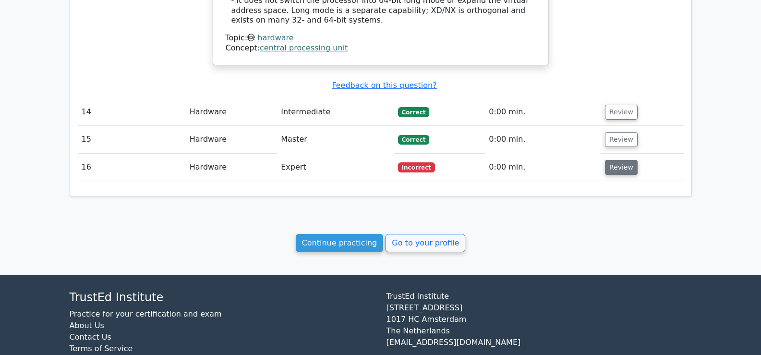
click at [620, 160] on button "Review" at bounding box center [621, 167] width 33 height 15
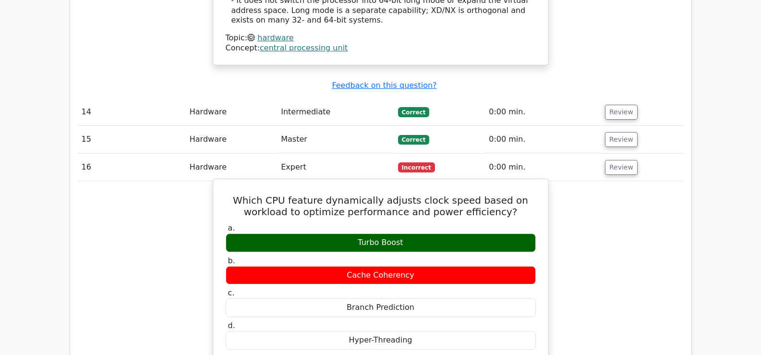
click at [442, 194] on h5 "Which CPU feature dynamically adjusts clock speed based on workload to optimize…" at bounding box center [381, 205] width 312 height 23
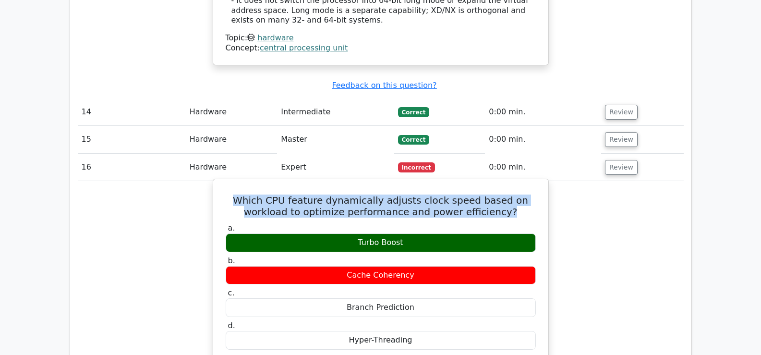
click at [442, 194] on h5 "Which CPU feature dynamically adjusts clock speed based on workload to optimize…" at bounding box center [381, 205] width 312 height 23
copy div "Which CPU feature dynamically adjusts clock speed based on workload to optimize…"
click at [333, 194] on h5 "Which CPU feature dynamically adjusts clock speed based on workload to optimize…" at bounding box center [381, 205] width 312 height 23
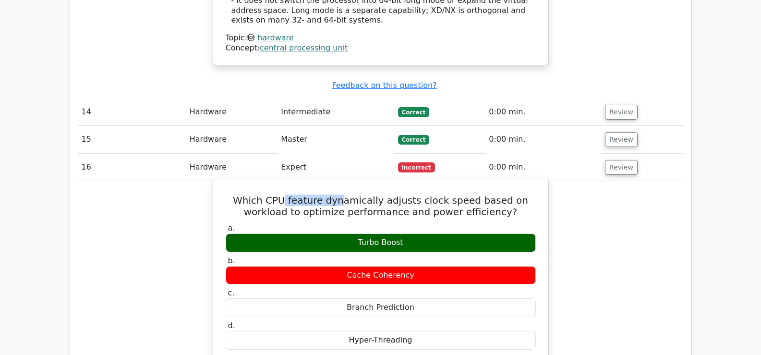
drag, startPoint x: 274, startPoint y: 158, endPoint x: 327, endPoint y: 159, distance: 53.3
click at [327, 194] on h5 "Which CPU feature dynamically adjusts clock speed based on workload to optimize…" at bounding box center [381, 205] width 312 height 23
drag, startPoint x: 313, startPoint y: 160, endPoint x: 253, endPoint y: 165, distance: 59.7
click at [253, 194] on h5 "Which CPU feature dynamically adjusts clock speed based on workload to optimize…" at bounding box center [381, 205] width 312 height 23
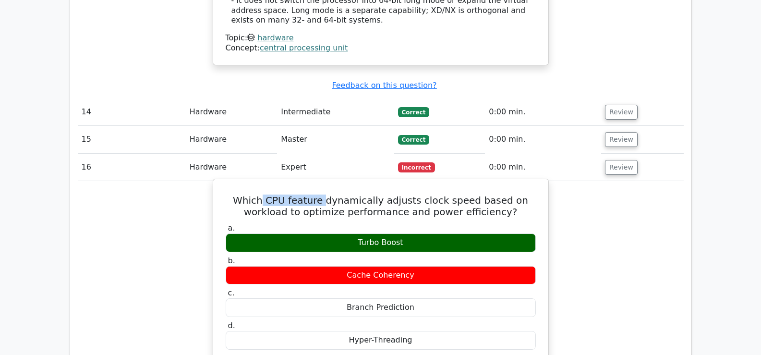
copy h5 "CPU feature"
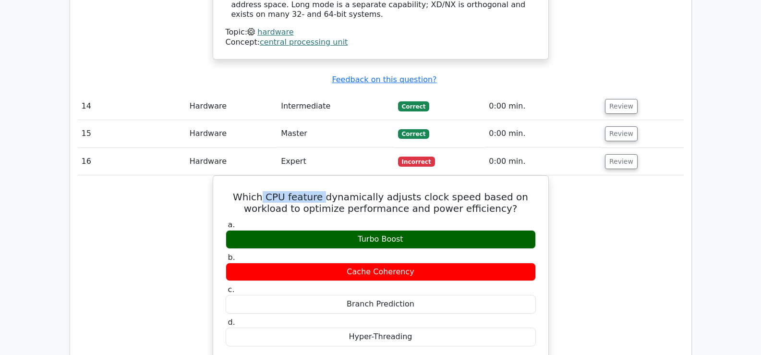
scroll to position [2094, 0]
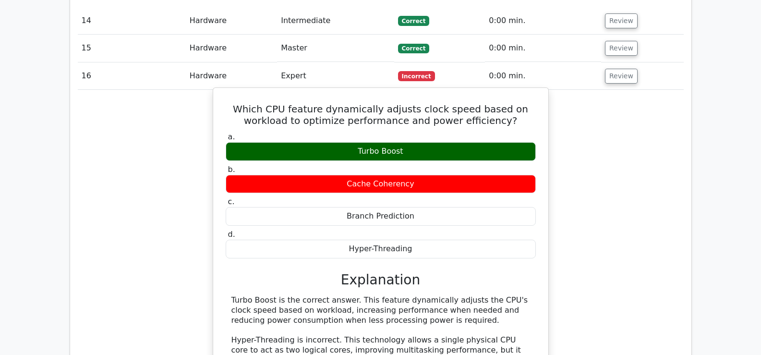
click at [483, 103] on h5 "Which CPU feature dynamically adjusts clock speed based on workload to optimize…" at bounding box center [381, 114] width 312 height 23
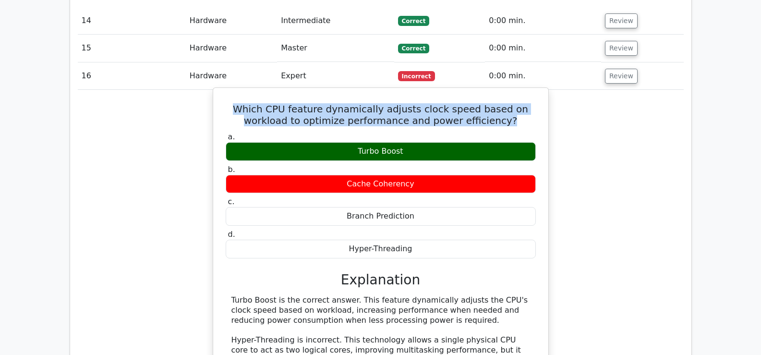
click at [483, 103] on h5 "Which CPU feature dynamically adjusts clock speed based on workload to optimize…" at bounding box center [381, 114] width 312 height 23
copy div "Which CPU feature dynamically adjusts clock speed based on workload to optimize…"
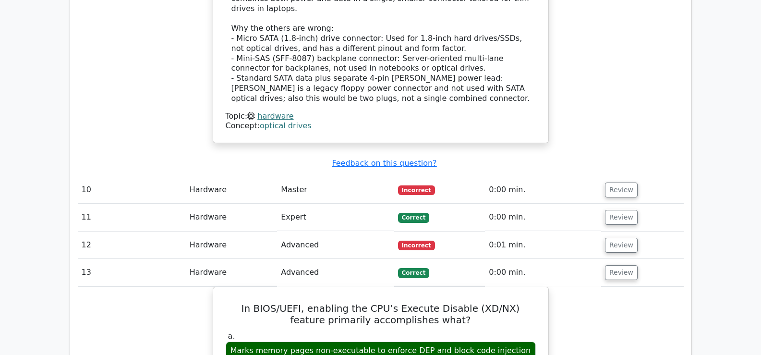
scroll to position [1361, 0]
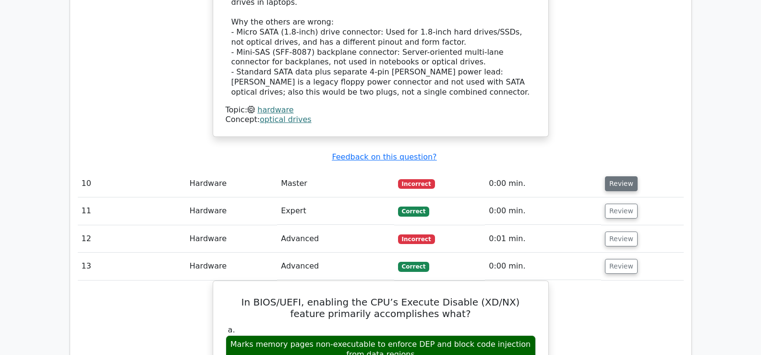
click at [619, 179] on button "Review" at bounding box center [621, 183] width 33 height 15
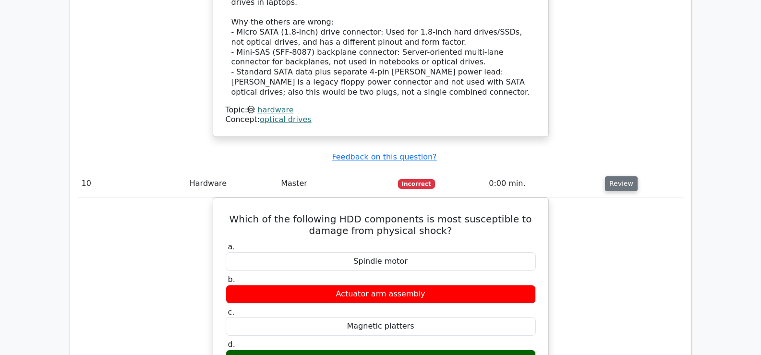
click at [619, 179] on button "Review" at bounding box center [621, 183] width 33 height 15
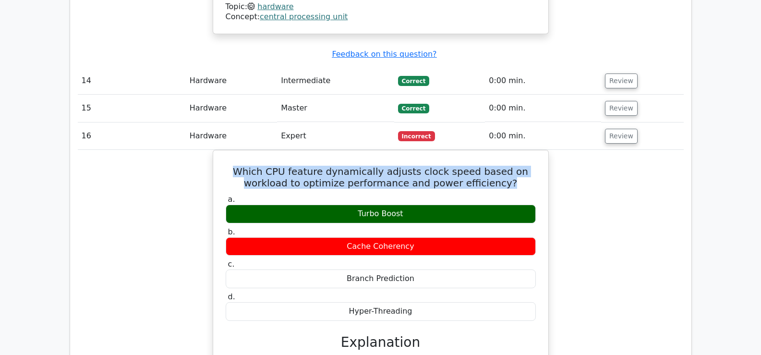
scroll to position [2434, 0]
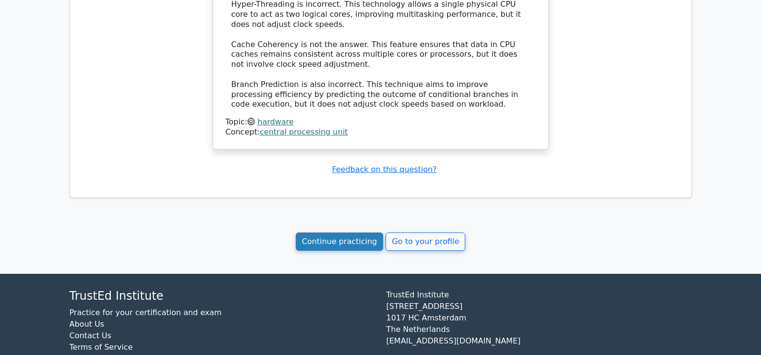
click at [369, 232] on link "Continue practicing" at bounding box center [340, 241] width 88 height 18
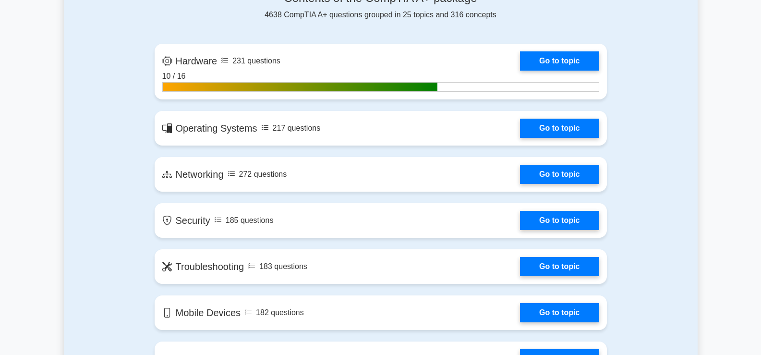
scroll to position [421, 0]
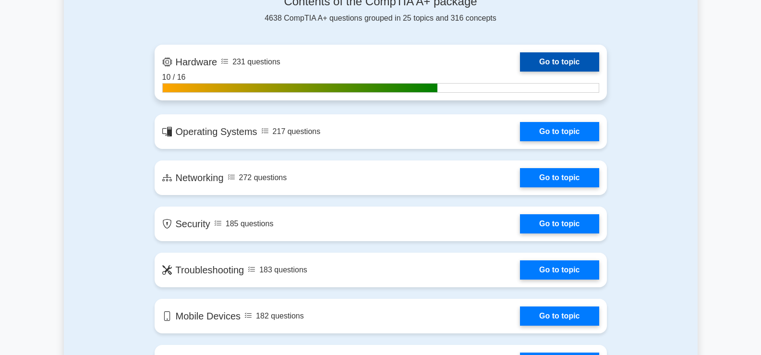
click at [533, 56] on link "Go to topic" at bounding box center [559, 61] width 79 height 19
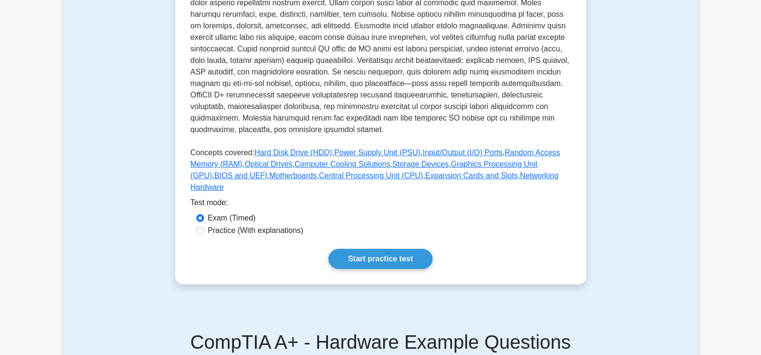
scroll to position [620, 0]
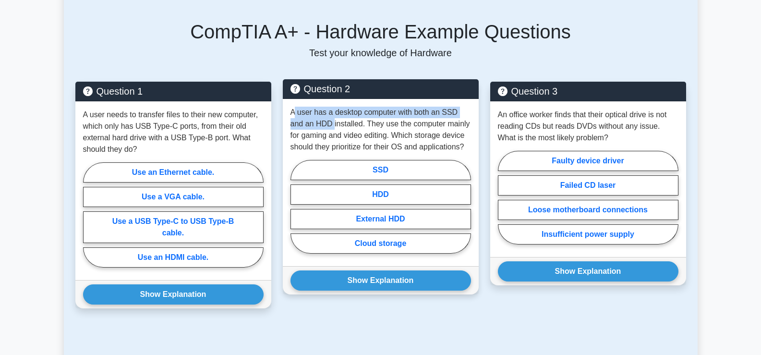
drag, startPoint x: 293, startPoint y: 96, endPoint x: 333, endPoint y: 113, distance: 43.7
click at [333, 113] on p "A user has a desktop computer with both an SSD and an HDD installed. They use t…" at bounding box center [380, 130] width 180 height 46
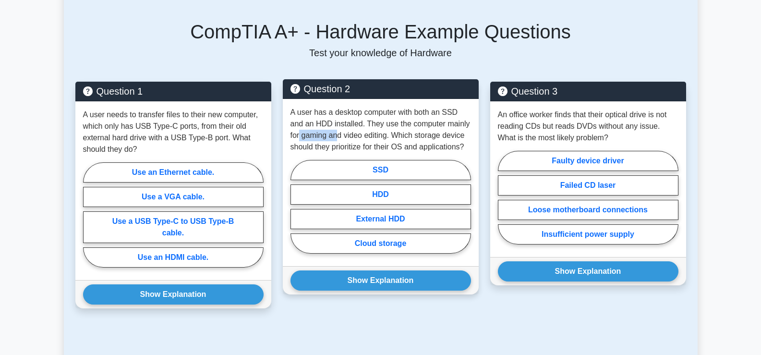
drag, startPoint x: 299, startPoint y: 122, endPoint x: 336, endPoint y: 123, distance: 37.0
click at [336, 123] on p "A user has a desktop computer with both an SSD and an HDD installed. They use t…" at bounding box center [380, 130] width 180 height 46
drag, startPoint x: 293, startPoint y: 99, endPoint x: 329, endPoint y: 101, distance: 36.5
click at [329, 107] on p "A user has a desktop computer with both an SSD and an HDD installed. They use t…" at bounding box center [380, 130] width 180 height 46
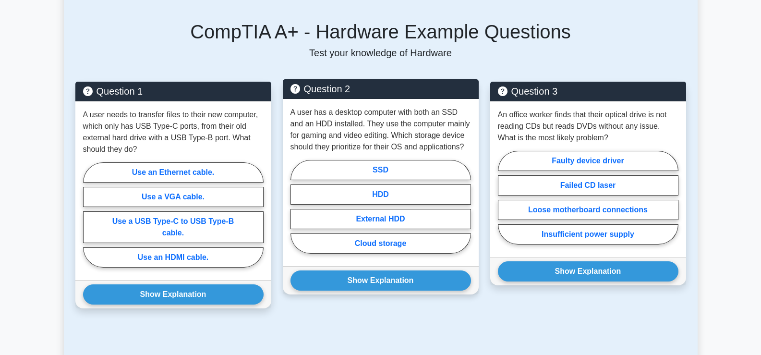
click at [329, 107] on p "A user has a desktop computer with both an SSD and an HDD installed. They use t…" at bounding box center [380, 130] width 180 height 46
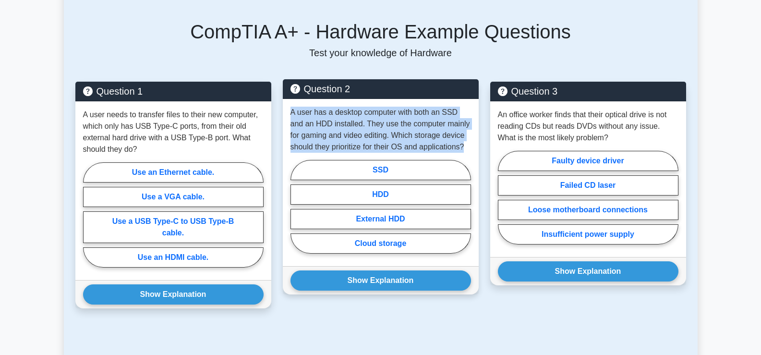
click at [329, 107] on p "A user has a desktop computer with both an SSD and an HDD installed. They use t…" at bounding box center [380, 130] width 180 height 46
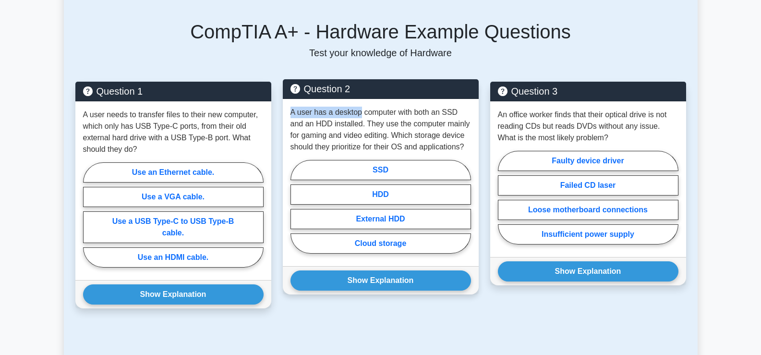
drag, startPoint x: 288, startPoint y: 100, endPoint x: 358, endPoint y: 98, distance: 70.1
click at [358, 99] on div "A user has a desktop computer with both an SSD and an HDD installed. They use t…" at bounding box center [381, 182] width 196 height 167
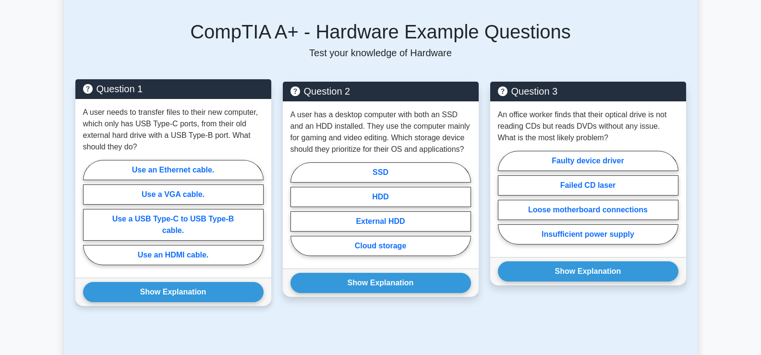
drag, startPoint x: 358, startPoint y: 98, endPoint x: 146, endPoint y: 131, distance: 215.0
click at [146, 131] on p "A user needs to transfer files to their new computer, which only has USB Type-C…" at bounding box center [173, 130] width 180 height 46
click at [145, 209] on label "Use a USB Type-C to USB Type-B cable." at bounding box center [173, 225] width 180 height 32
click at [89, 212] on input "Use a USB Type-C to USB Type-B cable." at bounding box center [86, 215] width 6 height 6
radio input "true"
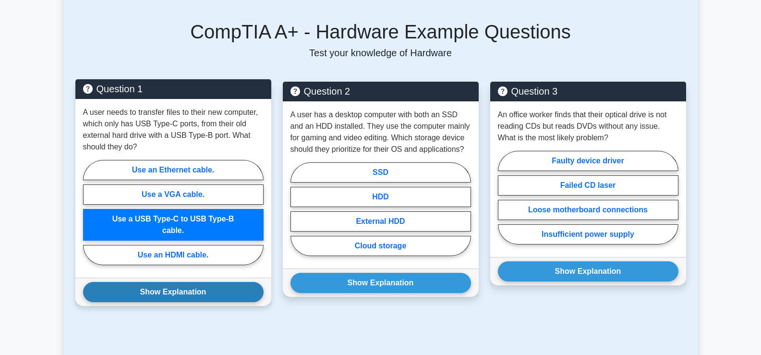
click at [193, 282] on button "Show Explanation" at bounding box center [173, 292] width 180 height 20
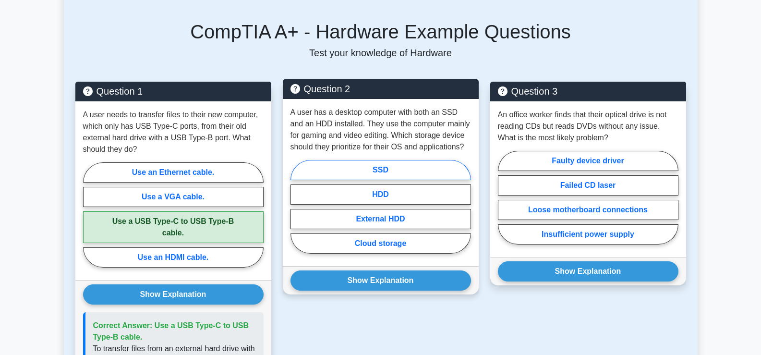
click at [348, 162] on label "SSD" at bounding box center [380, 170] width 180 height 20
click at [297, 206] on input "SSD" at bounding box center [293, 209] width 6 height 6
radio input "true"
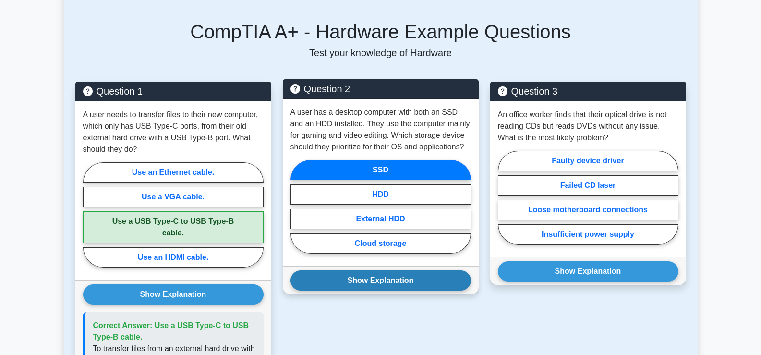
click at [357, 270] on button "Show Explanation" at bounding box center [380, 280] width 180 height 20
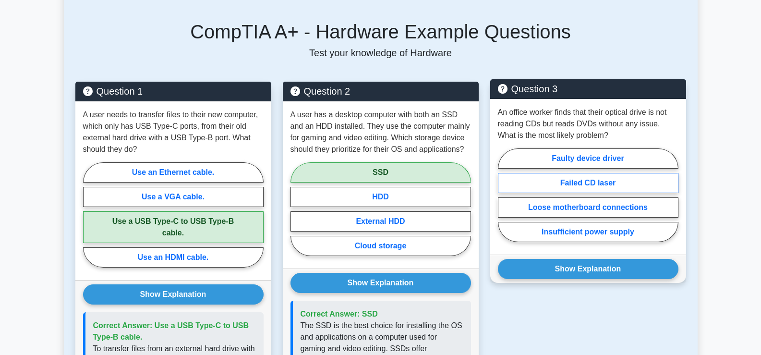
click at [564, 173] on label "Failed CD laser" at bounding box center [588, 183] width 180 height 20
click at [504, 195] on input "Failed CD laser" at bounding box center [501, 198] width 6 height 6
radio input "true"
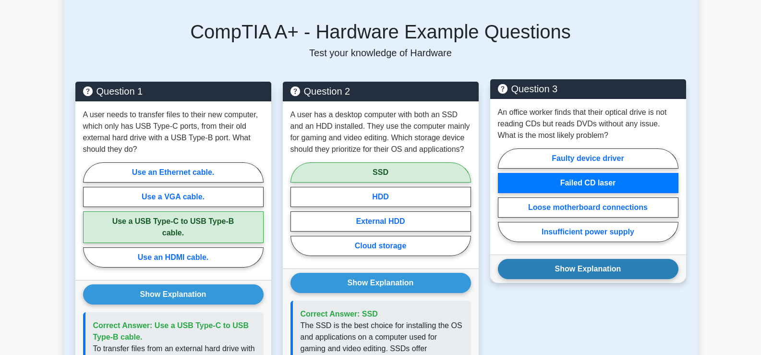
click at [582, 259] on button "Show Explanation" at bounding box center [588, 269] width 180 height 20
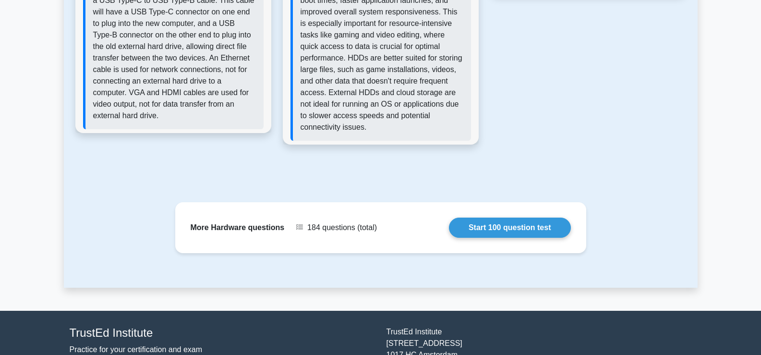
scroll to position [1053, 0]
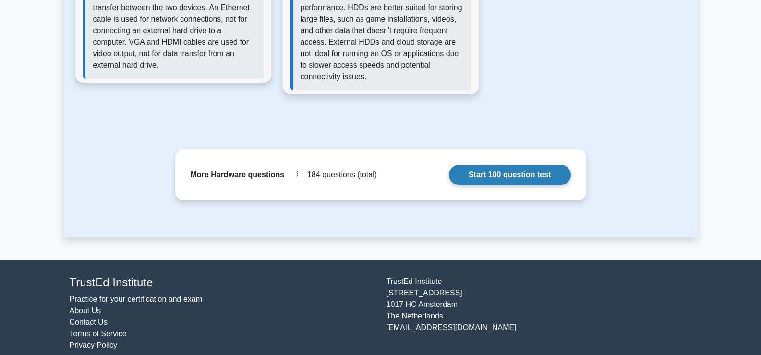
click at [522, 165] on link "Start 100 question test" at bounding box center [510, 175] width 122 height 20
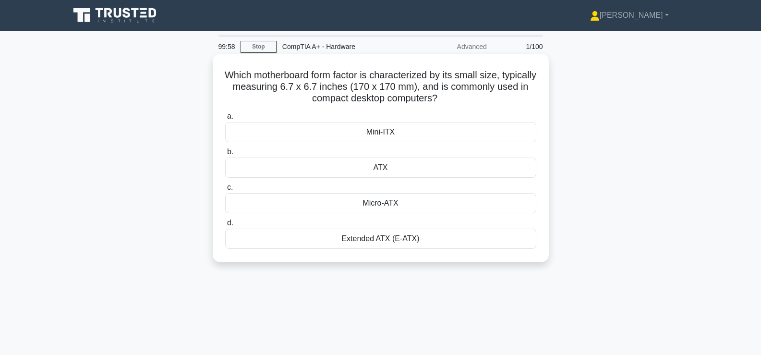
click at [428, 96] on h5 "Which motherboard form factor is characterized by its small size, typically mea…" at bounding box center [380, 87] width 313 height 36
click at [377, 88] on h5 "Which motherboard form factor is characterized by its small size, typically mea…" at bounding box center [380, 87] width 313 height 36
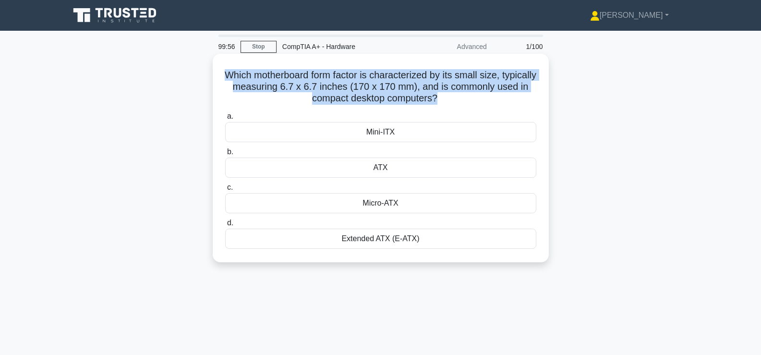
click at [377, 88] on h5 "Which motherboard form factor is characterized by its small size, typically mea…" at bounding box center [380, 87] width 313 height 36
click at [378, 88] on h5 "Which motherboard form factor is characterized by its small size, typically mea…" at bounding box center [380, 87] width 313 height 36
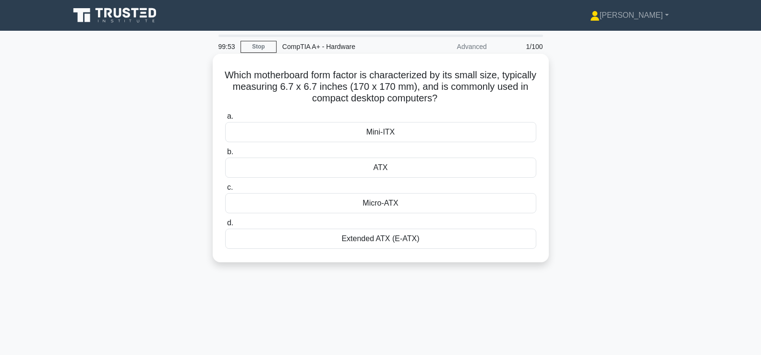
drag, startPoint x: 222, startPoint y: 73, endPoint x: 431, endPoint y: 230, distance: 262.2
click at [431, 230] on div "Which motherboard form factor is characterized by its small size, typically mea…" at bounding box center [380, 158] width 328 height 201
click at [359, 104] on h5 "Which motherboard form factor is characterized by its small size, typically mea…" at bounding box center [380, 87] width 313 height 36
drag, startPoint x: 244, startPoint y: 74, endPoint x: 479, endPoint y: 106, distance: 237.2
click at [479, 106] on div "Which motherboard form factor is characterized by its small size, typically mea…" at bounding box center [380, 158] width 328 height 201
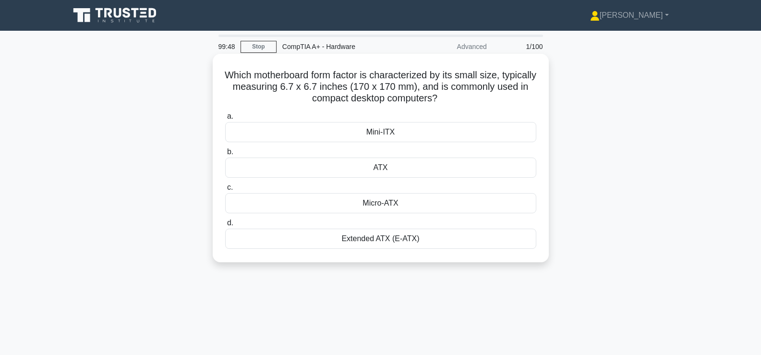
copy h5 "hich motherboard form factor is characterized by its small size, typically meas…"
click at [338, 130] on div "Mini-ITX" at bounding box center [380, 132] width 311 height 20
click at [225, 119] on input "a. Mini-ITX" at bounding box center [225, 116] width 0 height 6
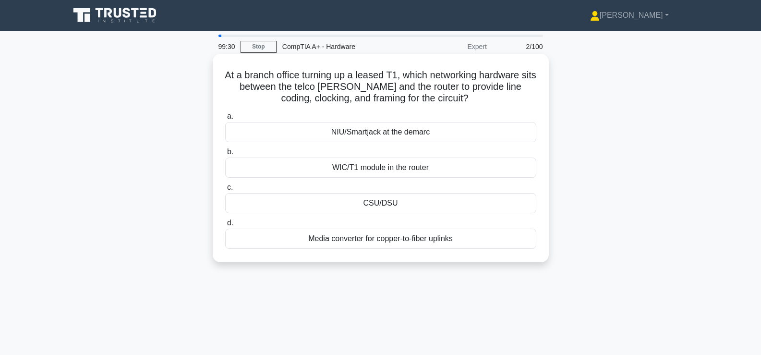
click at [317, 67] on div "At a branch office turning up a leased T1, which networking hardware sits betwe…" at bounding box center [380, 158] width 328 height 201
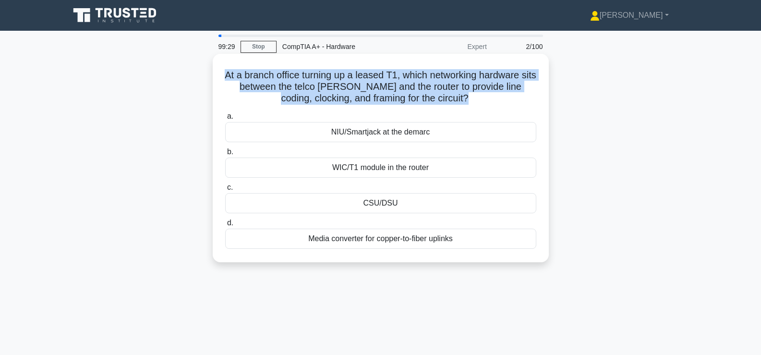
click at [317, 67] on div "At a branch office turning up a leased T1, which networking hardware sits betwe…" at bounding box center [380, 158] width 328 height 201
copy div "At a branch office turning up a leased T1, which networking hardware sits betwe…"
click at [312, 79] on h5 "At a branch office turning up a leased T1, which networking hardware sits betwe…" at bounding box center [380, 87] width 313 height 36
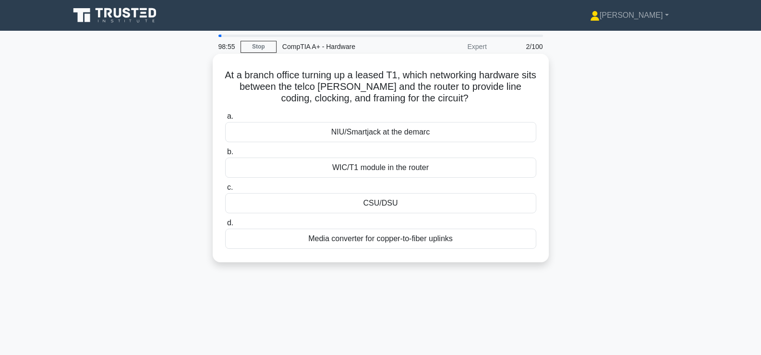
drag, startPoint x: 228, startPoint y: 80, endPoint x: 478, endPoint y: 248, distance: 301.2
click at [478, 248] on div "At a branch office turning up a leased T1, which networking hardware sits betwe…" at bounding box center [380, 158] width 328 height 201
drag, startPoint x: 399, startPoint y: 183, endPoint x: 365, endPoint y: 205, distance: 40.6
click at [365, 205] on div "CSU/DSU" at bounding box center [380, 203] width 311 height 20
click at [225, 190] on input "c. CSU/DSU" at bounding box center [225, 187] width 0 height 6
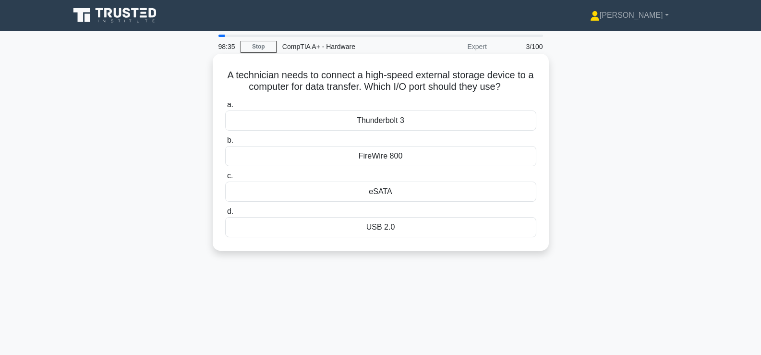
click at [342, 74] on h5 "A technician needs to connect a high-speed external storage device to a compute…" at bounding box center [380, 81] width 313 height 24
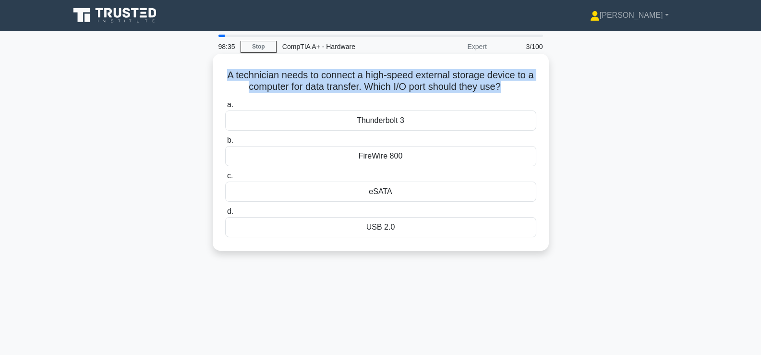
click at [342, 74] on h5 "A technician needs to connect a high-speed external storage device to a compute…" at bounding box center [380, 81] width 313 height 24
copy div "A technician needs to connect a high-speed external storage device to a compute…"
click at [288, 82] on h5 "A technician needs to connect a high-speed external storage device to a compute…" at bounding box center [380, 81] width 313 height 24
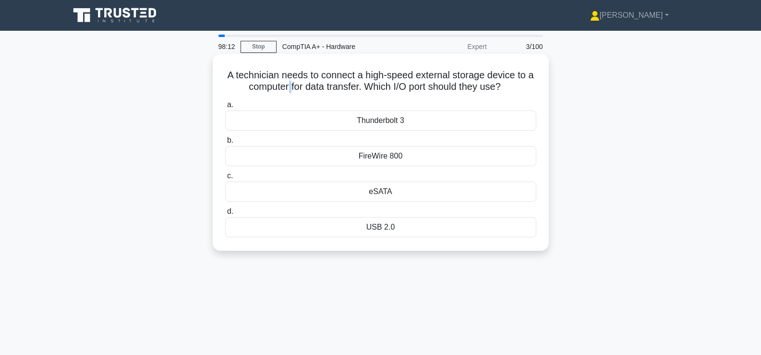
click at [288, 82] on h5 "A technician needs to connect a high-speed external storage device to a compute…" at bounding box center [380, 81] width 313 height 24
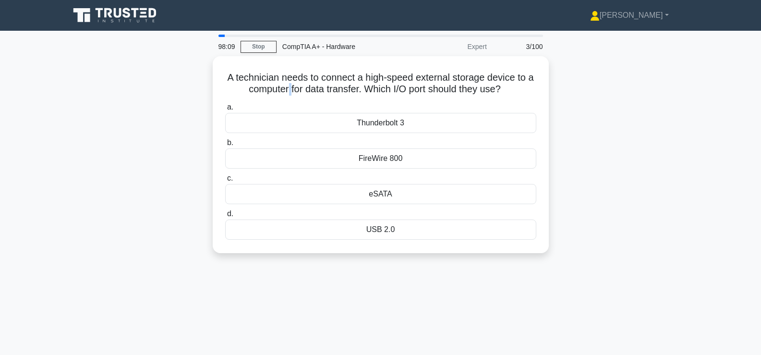
drag, startPoint x: 228, startPoint y: 68, endPoint x: 458, endPoint y: 264, distance: 302.6
click at [458, 264] on div "A technician needs to connect a high-speed external storage device to a compute…" at bounding box center [380, 160] width 633 height 208
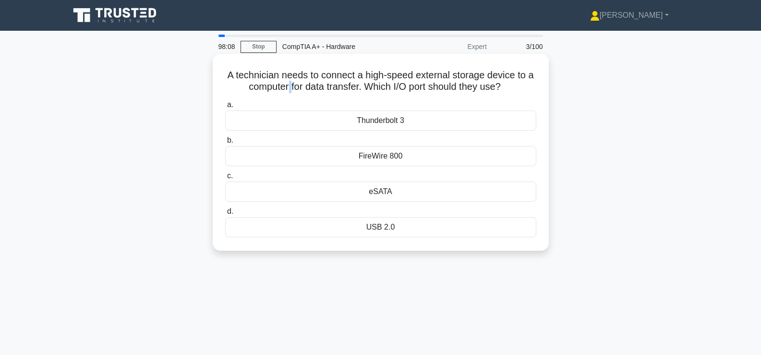
copy div "A technician needs to connect a high-speed external storage device to a compute…"
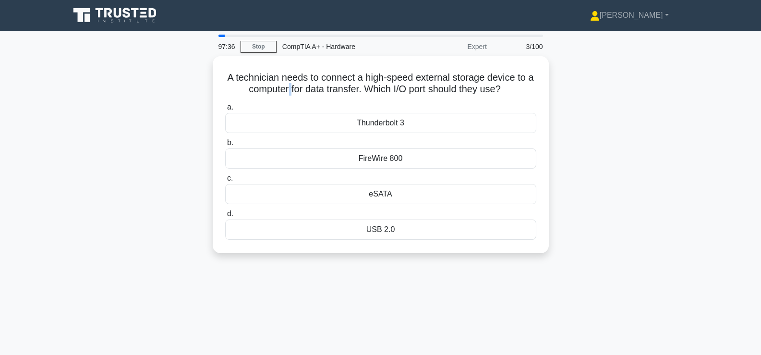
click at [621, 150] on div "A technician needs to connect a high-speed external storage device to a compute…" at bounding box center [380, 160] width 633 height 208
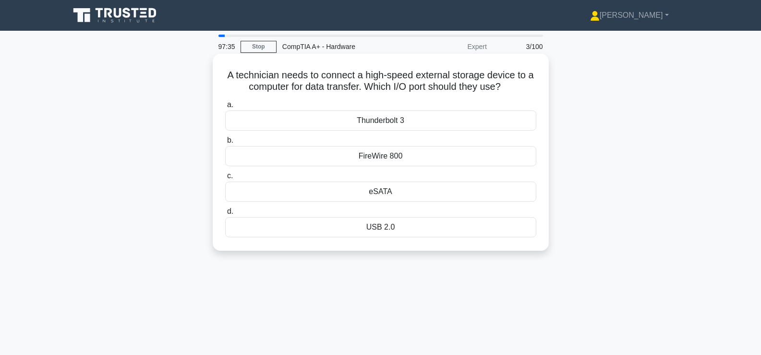
click at [489, 122] on div "Thunderbolt 3" at bounding box center [380, 120] width 311 height 20
click at [225, 108] on input "a. Thunderbolt 3" at bounding box center [225, 105] width 0 height 6
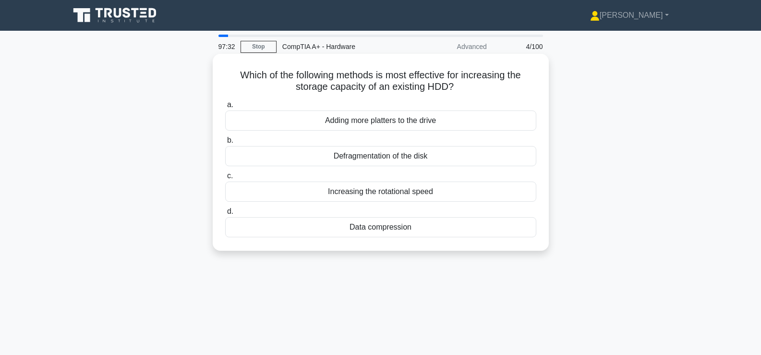
click at [397, 88] on h5 "Which of the following methods is most effective for increasing the storage cap…" at bounding box center [380, 81] width 313 height 24
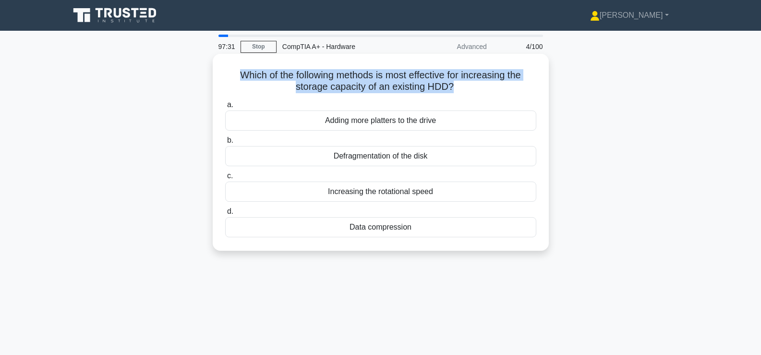
click at [397, 88] on h5 "Which of the following methods is most effective for increasing the storage cap…" at bounding box center [380, 81] width 313 height 24
copy div "Which of the following methods is most effective for increasing the storage cap…"
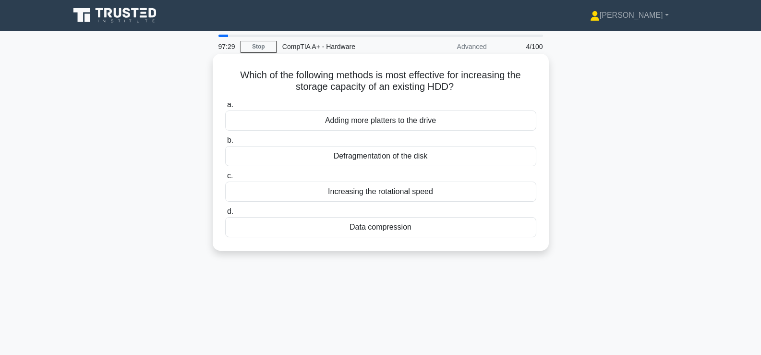
click at [414, 103] on label "a. Adding more platters to the drive" at bounding box center [380, 115] width 311 height 32
click at [225, 103] on input "a. Adding more platters to the drive" at bounding box center [225, 105] width 0 height 6
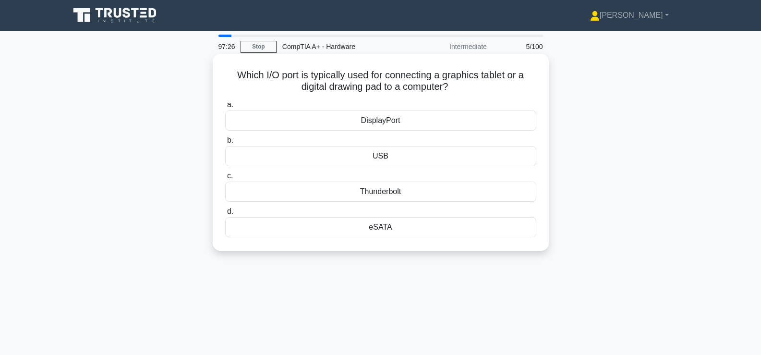
click at [363, 83] on h5 "Which I/O port is typically used for connecting a graphics tablet or a digital …" at bounding box center [380, 81] width 313 height 24
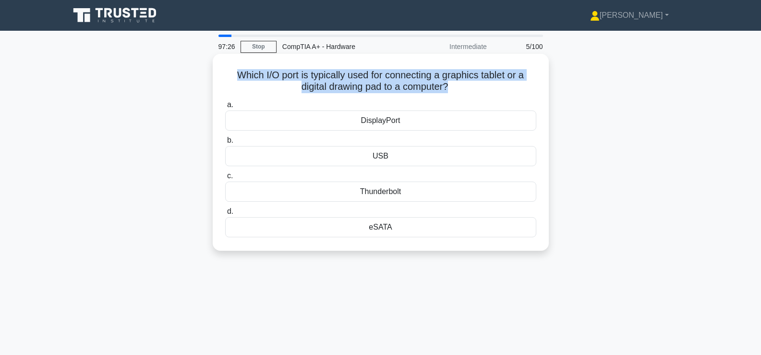
click at [363, 83] on h5 "Which I/O port is typically used for connecting a graphics tablet or a digital …" at bounding box center [380, 81] width 313 height 24
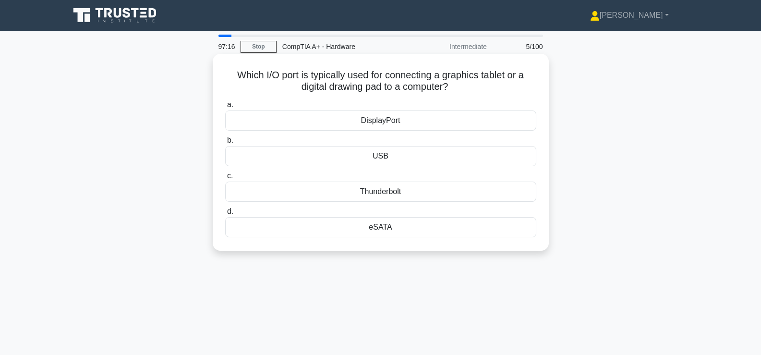
click at [348, 81] on h5 "Which I/O port is typically used for connecting a graphics tablet or a digital …" at bounding box center [380, 81] width 313 height 24
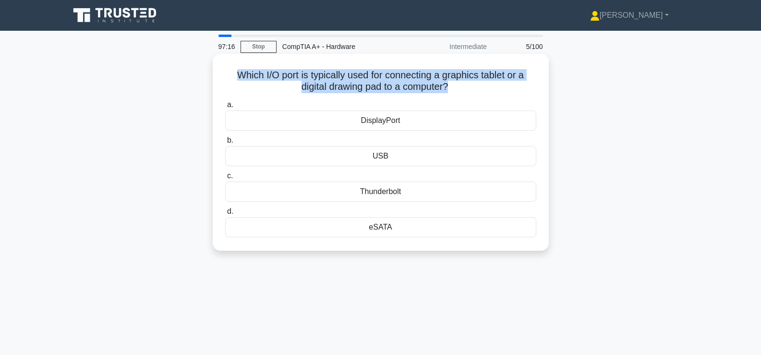
click at [348, 81] on h5 "Which I/O port is typically used for connecting a graphics tablet or a digital …" at bounding box center [380, 81] width 313 height 24
copy div "Which I/O port is typically used for connecting a graphics tablet or a digital …"
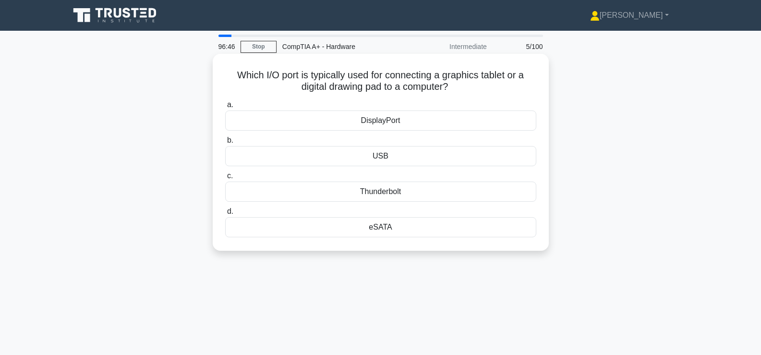
click at [288, 131] on div "a. DisplayPort b. USB c." at bounding box center [380, 168] width 322 height 142
drag, startPoint x: 229, startPoint y: 76, endPoint x: 400, endPoint y: 226, distance: 227.5
click at [400, 226] on div "Which I/O port is typically used for connecting a graphics tablet or a digital …" at bounding box center [380, 152] width 328 height 189
copy div "Which I/O port is typically used for connecting a graphics tablet or a digital …"
click at [576, 190] on div "Which I/O port is typically used for connecting a graphics tablet or a digital …" at bounding box center [380, 160] width 633 height 208
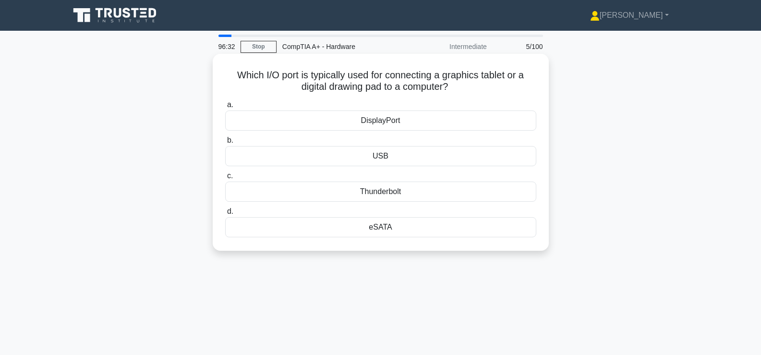
click at [448, 159] on div "USB" at bounding box center [380, 156] width 311 height 20
click at [225, 143] on input "b. USB" at bounding box center [225, 140] width 0 height 6
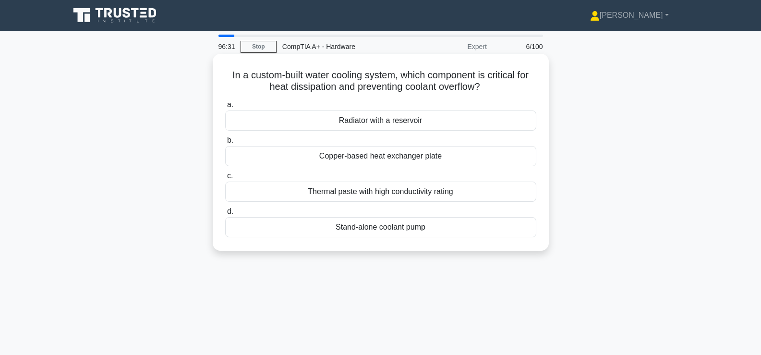
click at [267, 75] on h5 "In a custom-built water cooling system, which component is critical for heat di…" at bounding box center [380, 81] width 313 height 24
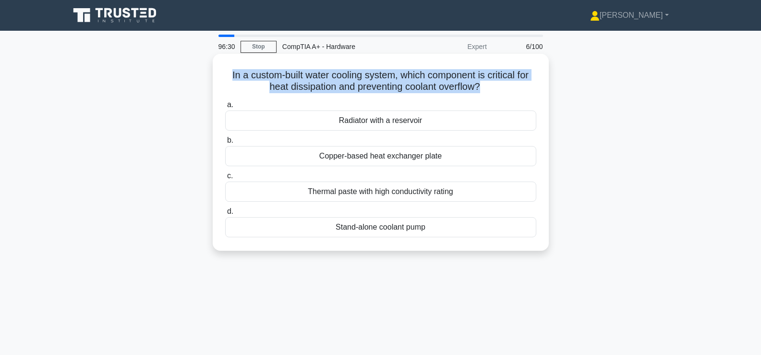
click at [267, 75] on h5 "In a custom-built water cooling system, which component is critical for heat di…" at bounding box center [380, 81] width 313 height 24
copy div "In a custom-built water cooling system, which component is critical for heat di…"
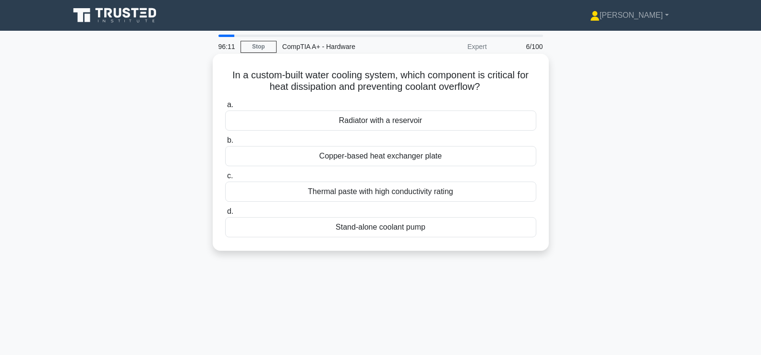
click at [443, 126] on div "Radiator with a reservoir" at bounding box center [380, 120] width 311 height 20
click at [225, 108] on input "a. Radiator with a reservoir" at bounding box center [225, 105] width 0 height 6
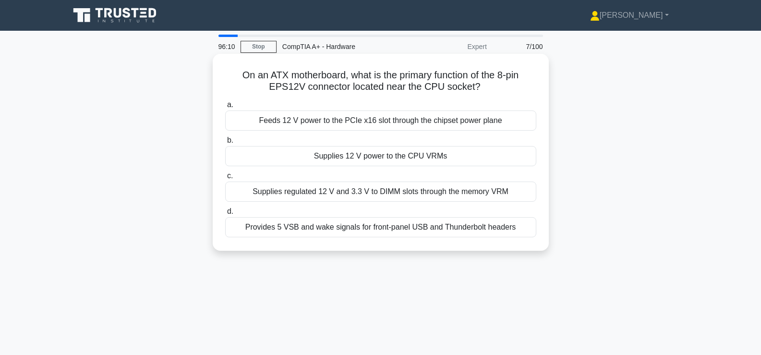
click at [326, 83] on h5 "On an ATX motherboard, what is the primary function of the 8-pin EPS12V connect…" at bounding box center [380, 81] width 313 height 24
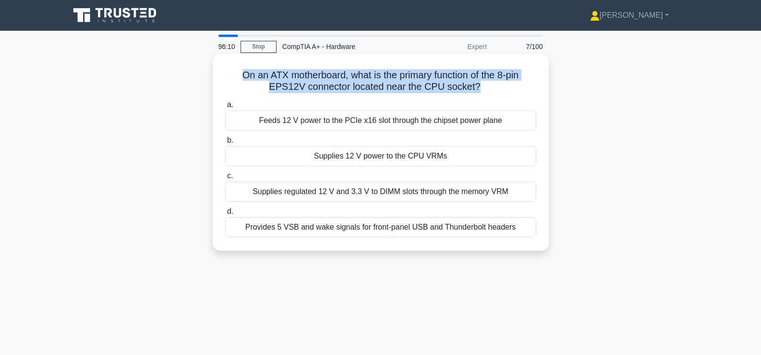
click at [326, 83] on h5 "On an ATX motherboard, what is the primary function of the 8-pin EPS12V connect…" at bounding box center [380, 81] width 313 height 24
copy div "On an ATX motherboard, what is the primary function of the 8-pin EPS12V connect…"
click at [238, 78] on h5 "On an ATX motherboard, what is the primary function of the 8-pin EPS12V connect…" at bounding box center [380, 81] width 313 height 24
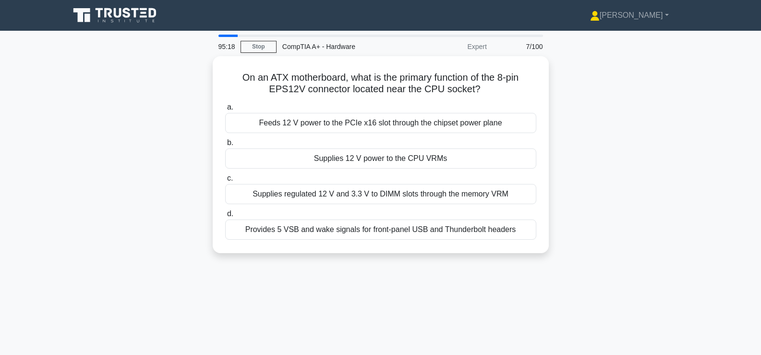
drag, startPoint x: 243, startPoint y: 76, endPoint x: 532, endPoint y: 275, distance: 350.9
click at [532, 275] on div "95:18 Stop CompTIA A+ - Hardware Expert 7/100 On an ATX motherboard, what is th…" at bounding box center [380, 275] width 633 height 480
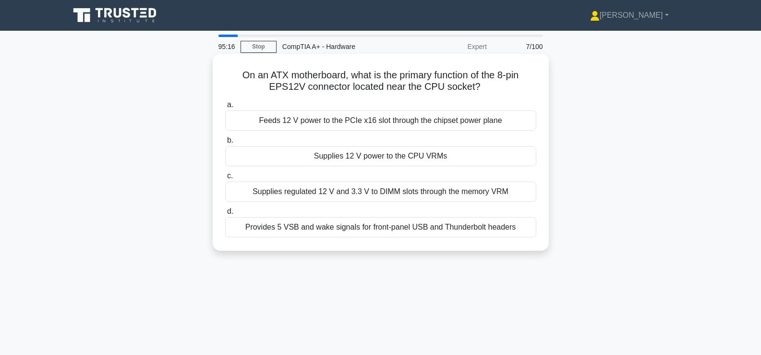
copy div "n an ATX motherboard, what is the primary function of the 8-pin EPS12V connecto…"
click at [421, 156] on div "Supplies 12 V power to the CPU VRMs" at bounding box center [380, 156] width 311 height 20
click at [225, 143] on input "b. Supplies 12 V power to the CPU VRMs" at bounding box center [225, 140] width 0 height 6
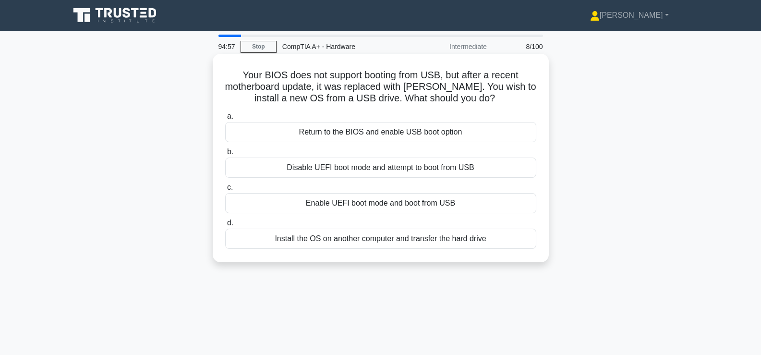
click at [344, 83] on h5 "Your BIOS does not support booting from USB, but after a recent motherboard upd…" at bounding box center [380, 87] width 313 height 36
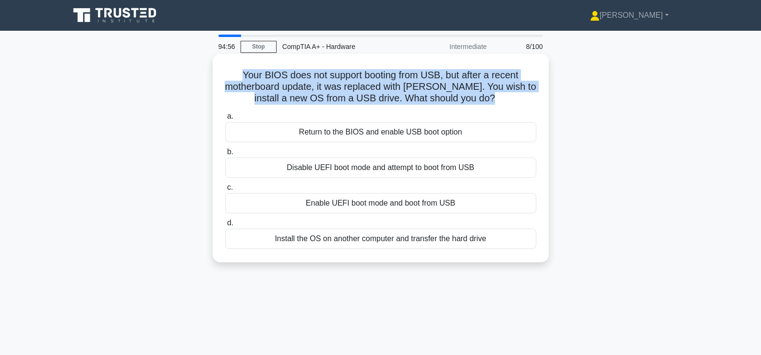
click at [344, 83] on h5 "Your BIOS does not support booting from USB, but after a recent motherboard upd…" at bounding box center [380, 87] width 313 height 36
click at [258, 98] on h5 "Your BIOS does not support booting from USB, but after a recent motherboard upd…" at bounding box center [380, 87] width 313 height 36
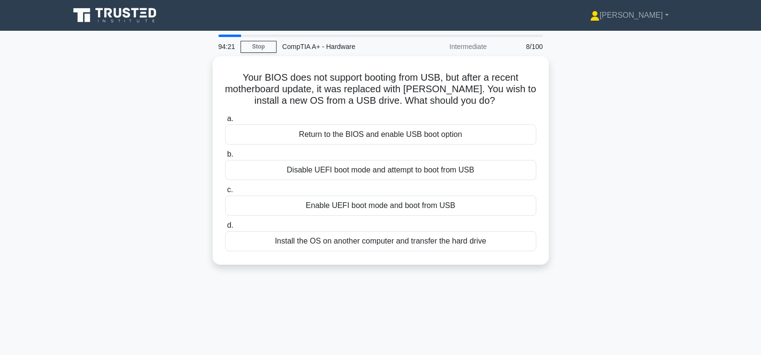
drag, startPoint x: 229, startPoint y: 74, endPoint x: 569, endPoint y: 267, distance: 390.9
click at [569, 267] on div "Your BIOS does not support booting from USB, but after a recent motherboard upd…" at bounding box center [380, 166] width 633 height 220
click at [650, 195] on div "Your BIOS does not support booting from USB, but after a recent motherboard upd…" at bounding box center [380, 166] width 633 height 220
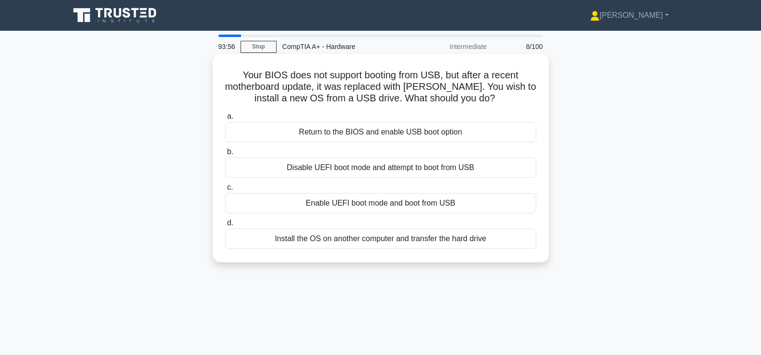
click at [451, 206] on div "Enable UEFI boot mode and boot from USB" at bounding box center [380, 203] width 311 height 20
click at [225, 190] on input "c. Enable UEFI boot mode and boot from USB" at bounding box center [225, 187] width 0 height 6
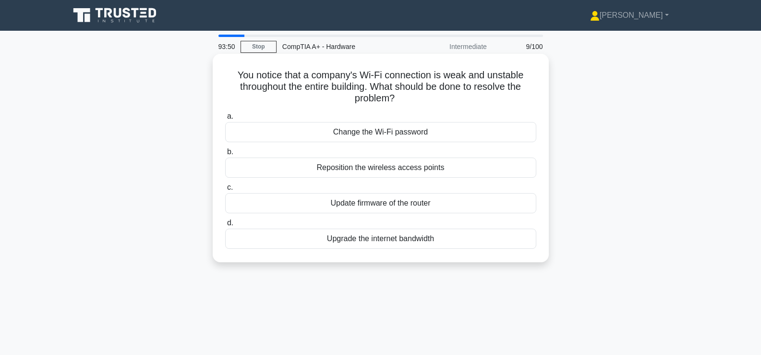
drag, startPoint x: 232, startPoint y: 66, endPoint x: 460, endPoint y: 253, distance: 295.0
click at [460, 253] on div "You notice that a company's Wi-Fi connection is weak and unstable throughout th…" at bounding box center [380, 158] width 328 height 201
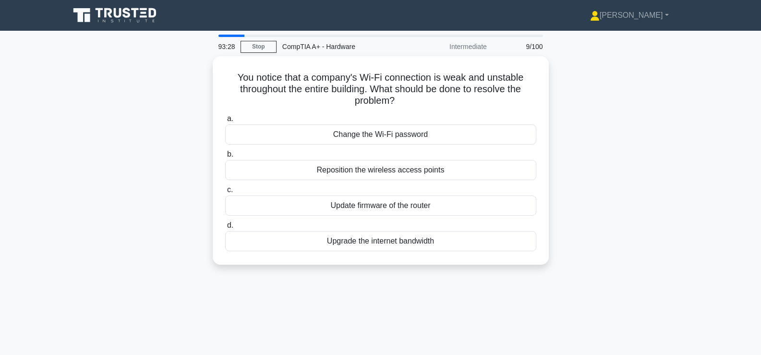
click at [628, 164] on div "You notice that a company's Wi-Fi connection is weak and unstable throughout th…" at bounding box center [380, 166] width 633 height 220
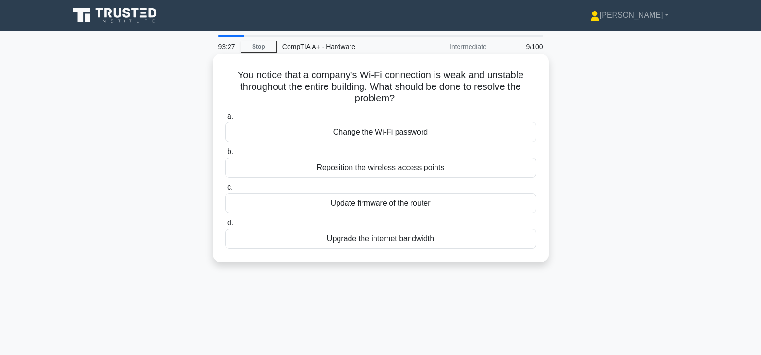
click at [451, 163] on div "Reposition the wireless access points" at bounding box center [380, 167] width 311 height 20
click at [225, 155] on input "b. Reposition the wireless access points" at bounding box center [225, 152] width 0 height 6
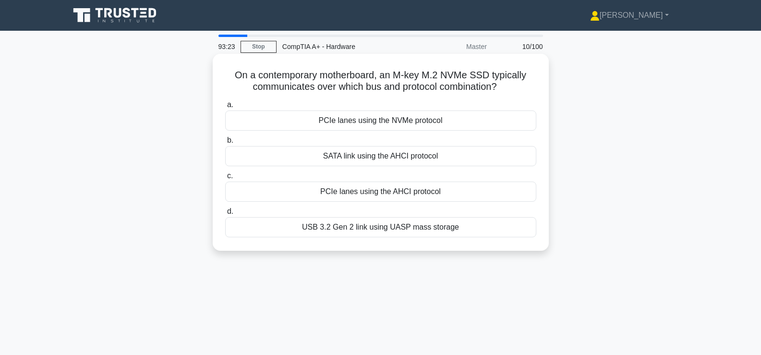
drag, startPoint x: 224, startPoint y: 69, endPoint x: 465, endPoint y: 238, distance: 294.9
click at [465, 238] on div "On a contemporary motherboard, an M-key M.2 NVMe SSD typically communicates ove…" at bounding box center [380, 152] width 328 height 189
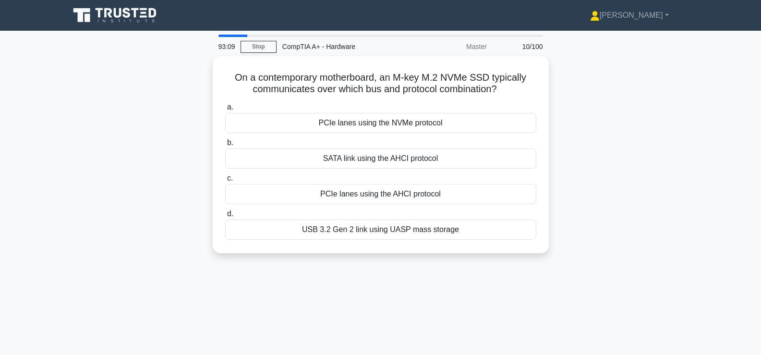
click at [608, 181] on div "On a contemporary motherboard, an M-key M.2 NVMe SSD typically communicates ove…" at bounding box center [380, 160] width 633 height 208
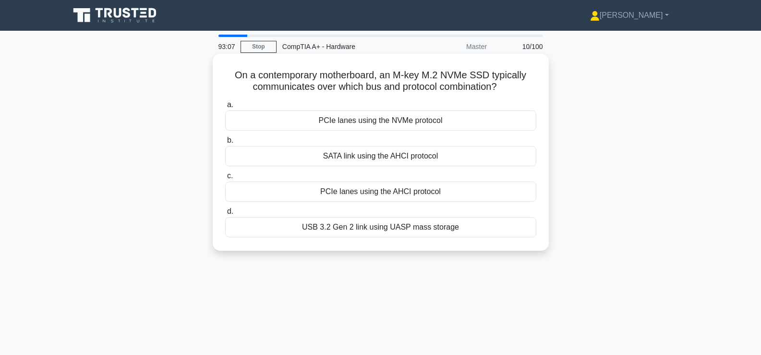
click at [411, 190] on div "PCIe lanes using the AHCI protocol" at bounding box center [380, 191] width 311 height 20
click at [225, 179] on input "c. PCIe lanes using the AHCI protocol" at bounding box center [225, 176] width 0 height 6
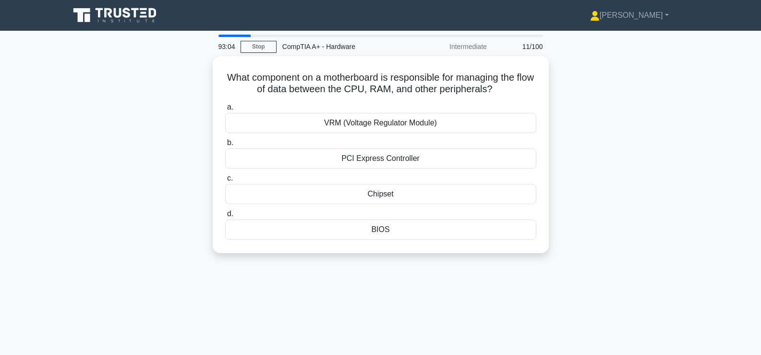
drag, startPoint x: 221, startPoint y: 62, endPoint x: 461, endPoint y: 267, distance: 315.5
click at [461, 267] on div "93:04 Stop CompTIA A+ - Hardware Intermediate 11/100 What component on a mother…" at bounding box center [380, 275] width 633 height 480
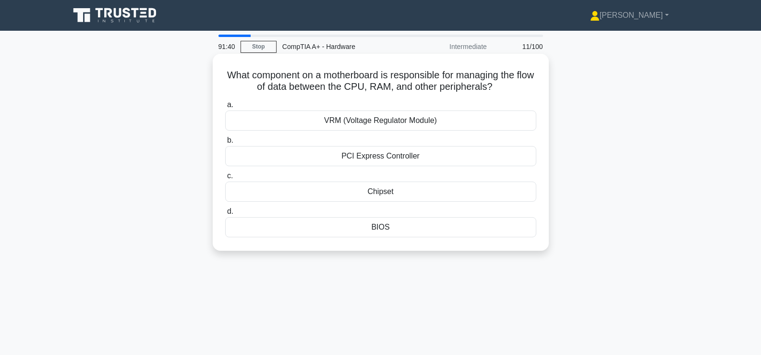
click at [345, 183] on div "Chipset" at bounding box center [380, 191] width 311 height 20
click at [225, 179] on input "c. [GEOGRAPHIC_DATA]" at bounding box center [225, 176] width 0 height 6
